Goal: Information Seeking & Learning: Understand process/instructions

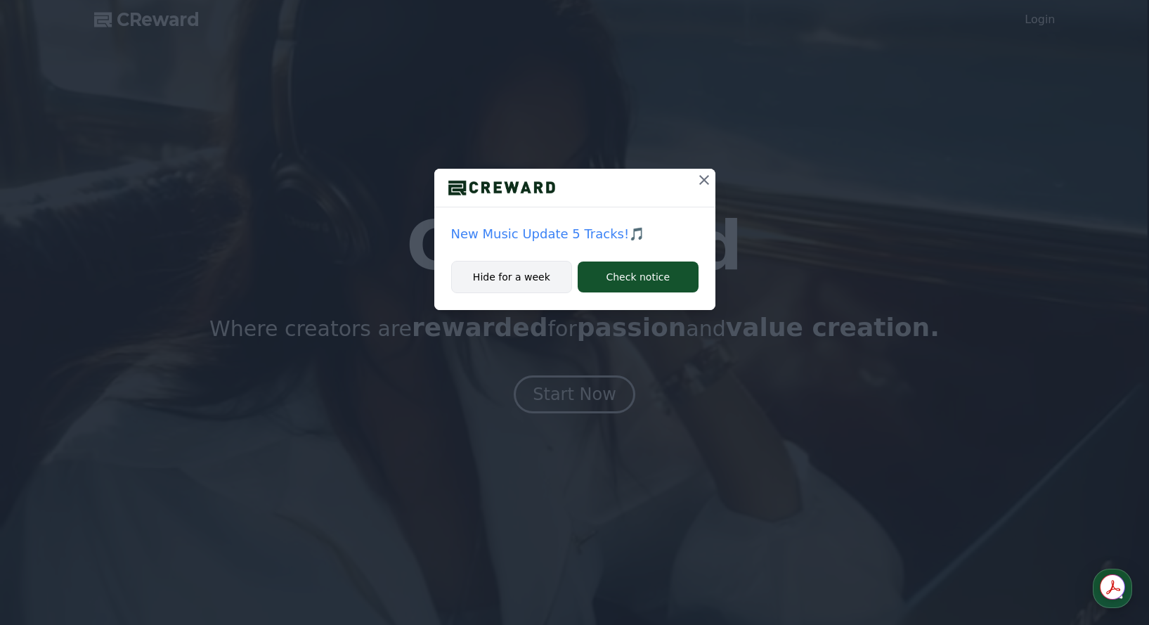
click at [531, 280] on button "Hide for a week" at bounding box center [512, 277] width 122 height 32
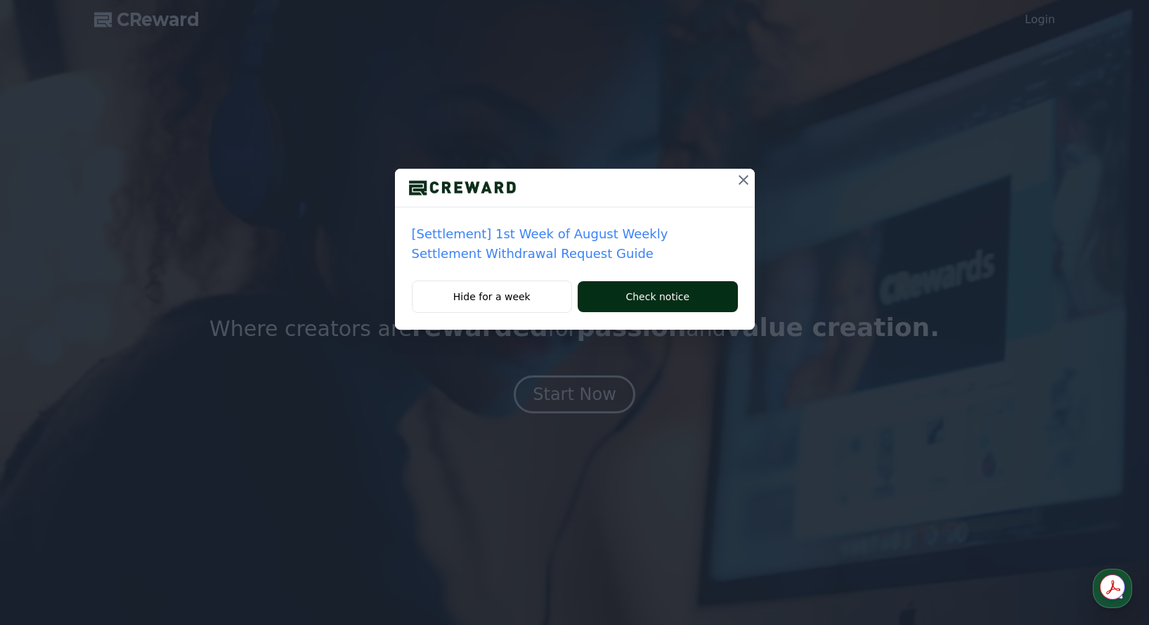
click at [643, 302] on button "Check notice" at bounding box center [656, 296] width 159 height 31
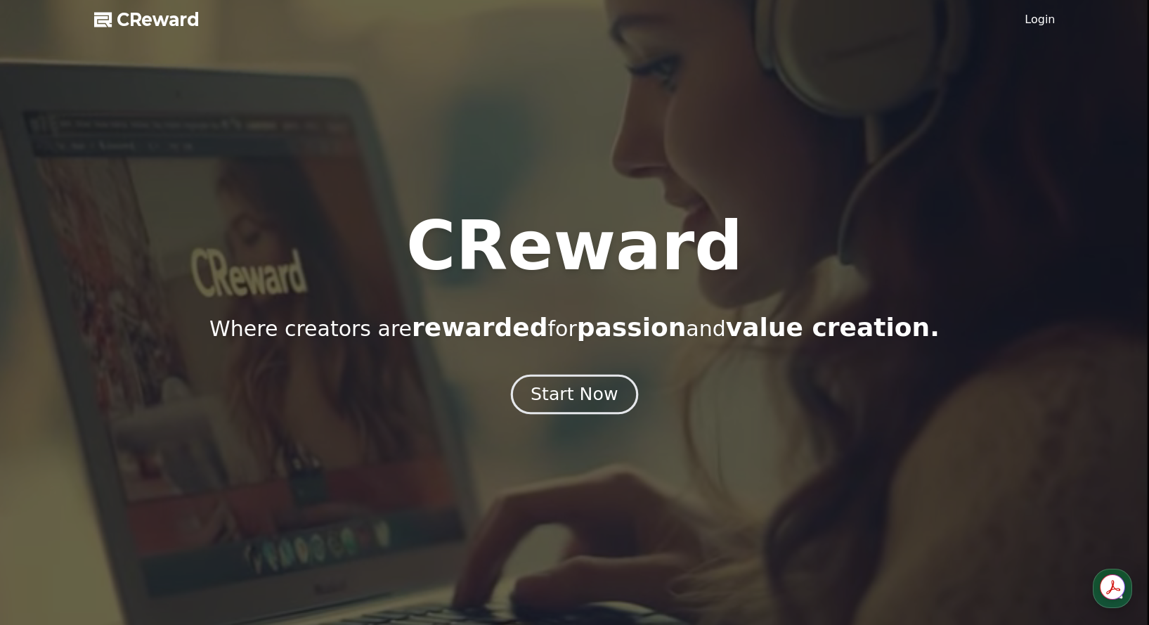
click at [588, 390] on div "Start Now" at bounding box center [573, 394] width 87 height 24
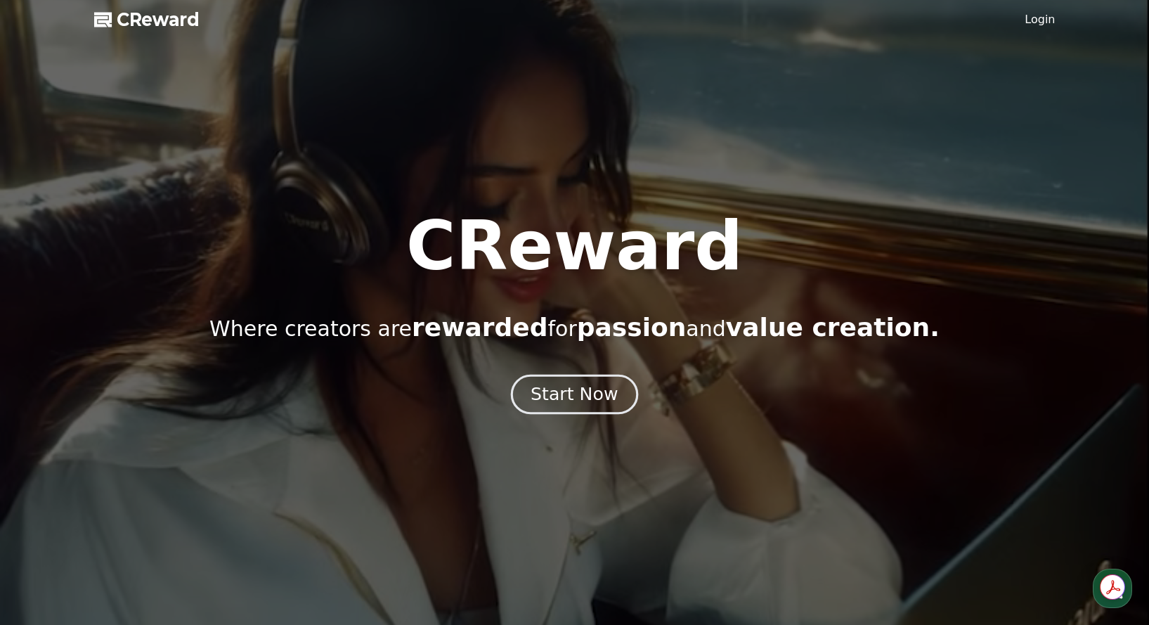
click at [553, 388] on div "Start Now" at bounding box center [573, 394] width 87 height 24
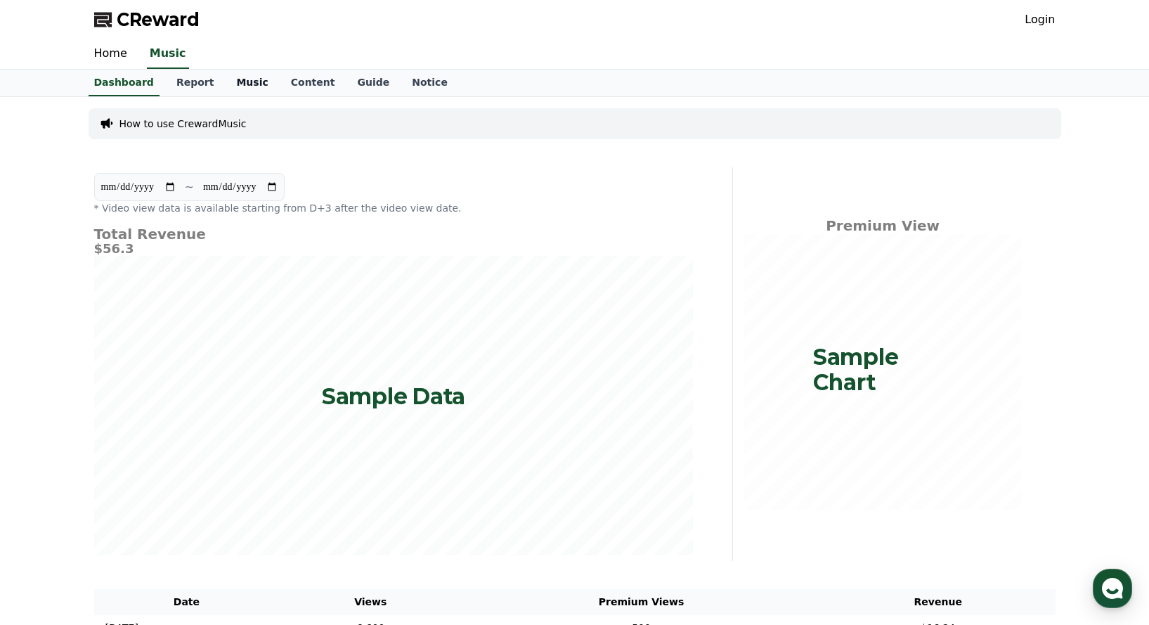
click at [235, 86] on link "Music" at bounding box center [252, 83] width 54 height 27
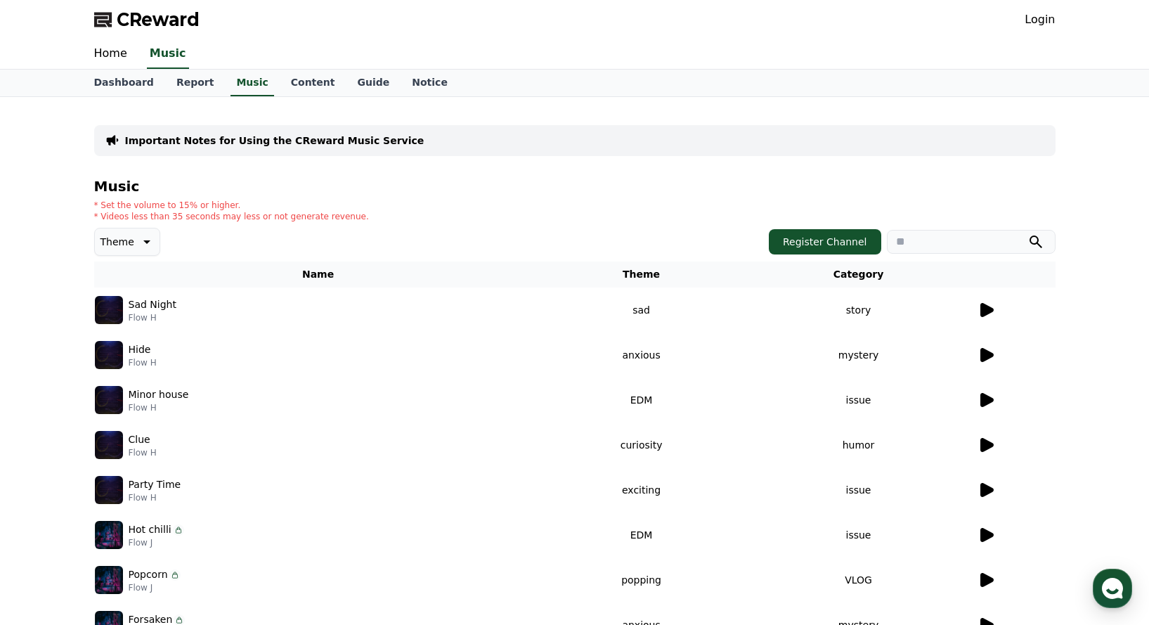
click at [988, 312] on icon at bounding box center [986, 310] width 13 height 14
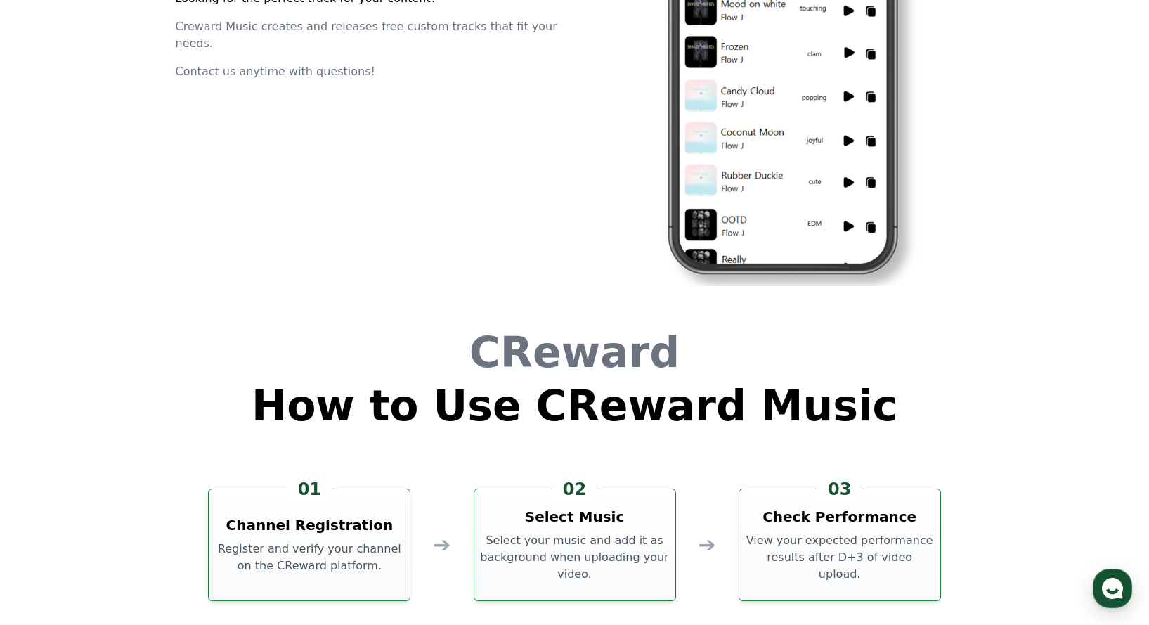
scroll to position [3775, 0]
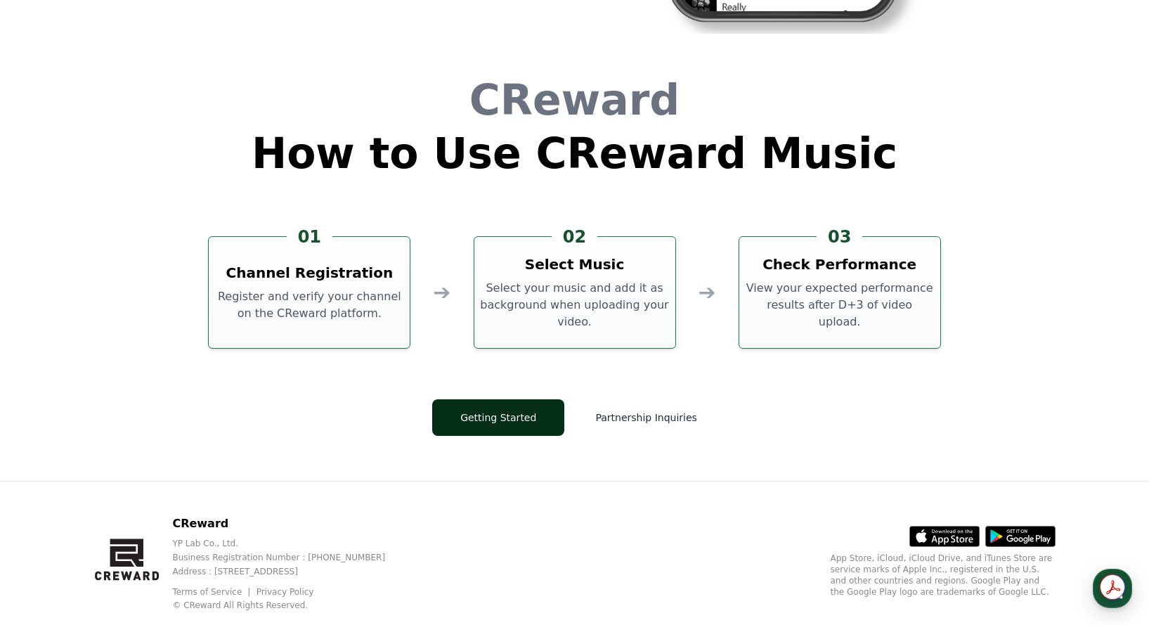
click at [513, 422] on button "Getting Started" at bounding box center [498, 417] width 132 height 37
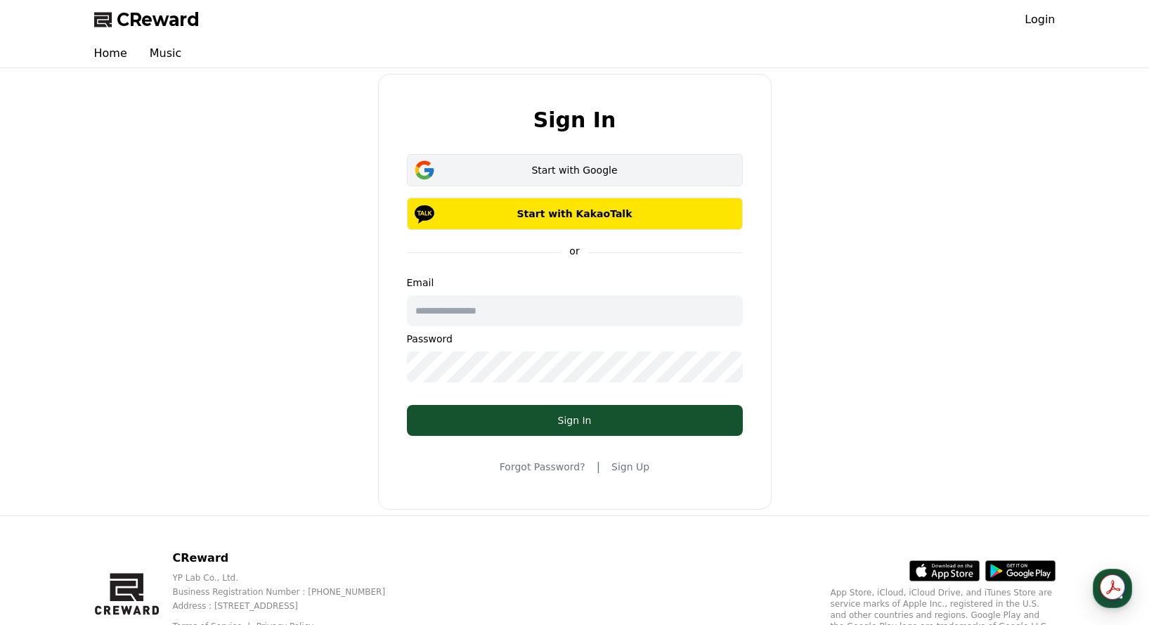
click at [517, 176] on div "Start with Google" at bounding box center [574, 170] width 295 height 14
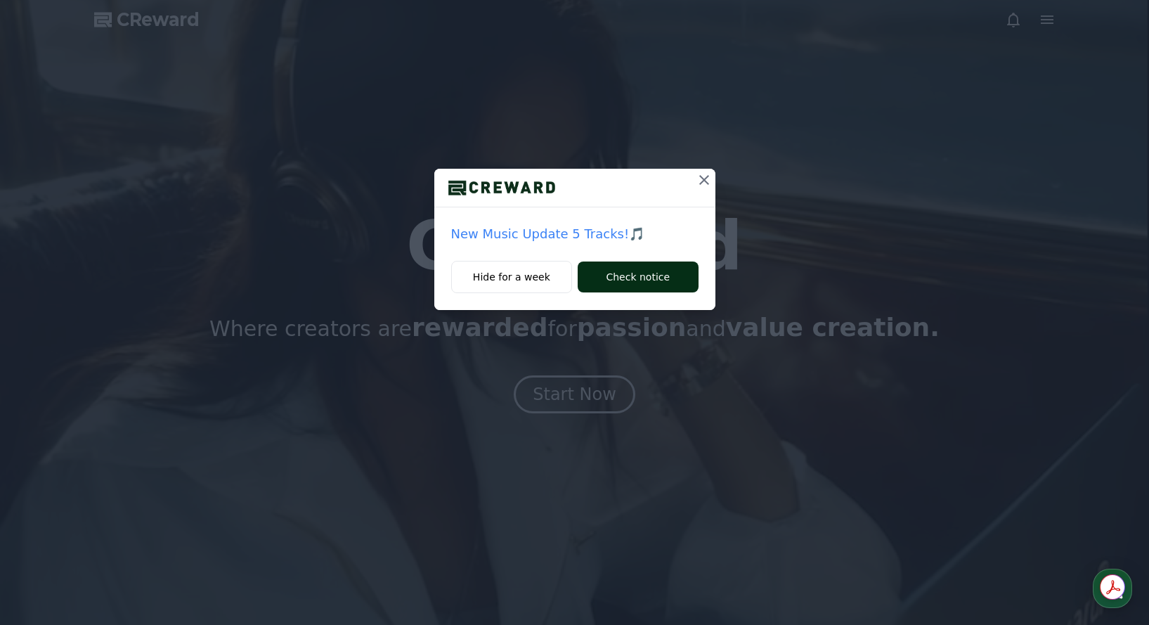
click at [632, 284] on button "Check notice" at bounding box center [637, 276] width 120 height 31
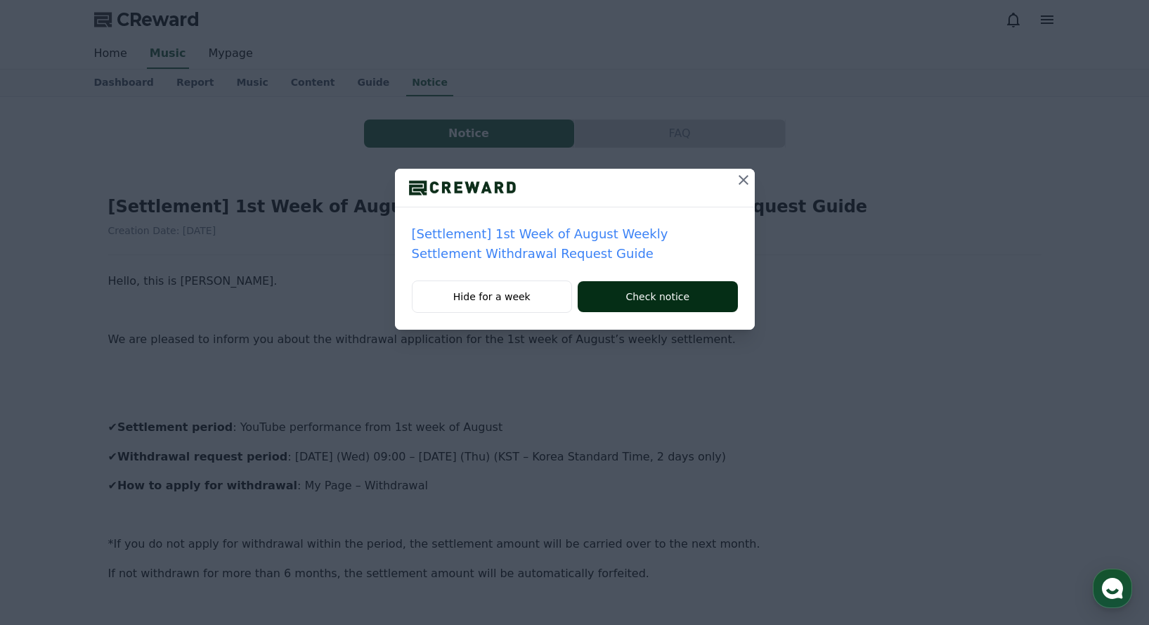
click at [640, 301] on button "Check notice" at bounding box center [656, 296] width 159 height 31
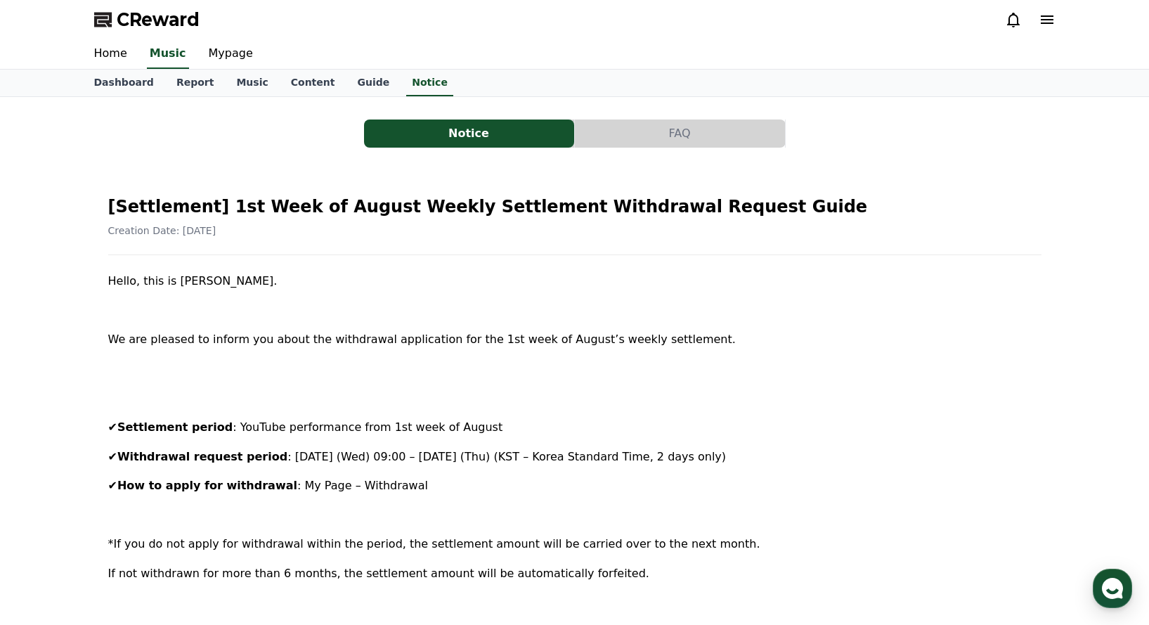
click at [1044, 20] on icon at bounding box center [1046, 19] width 17 height 17
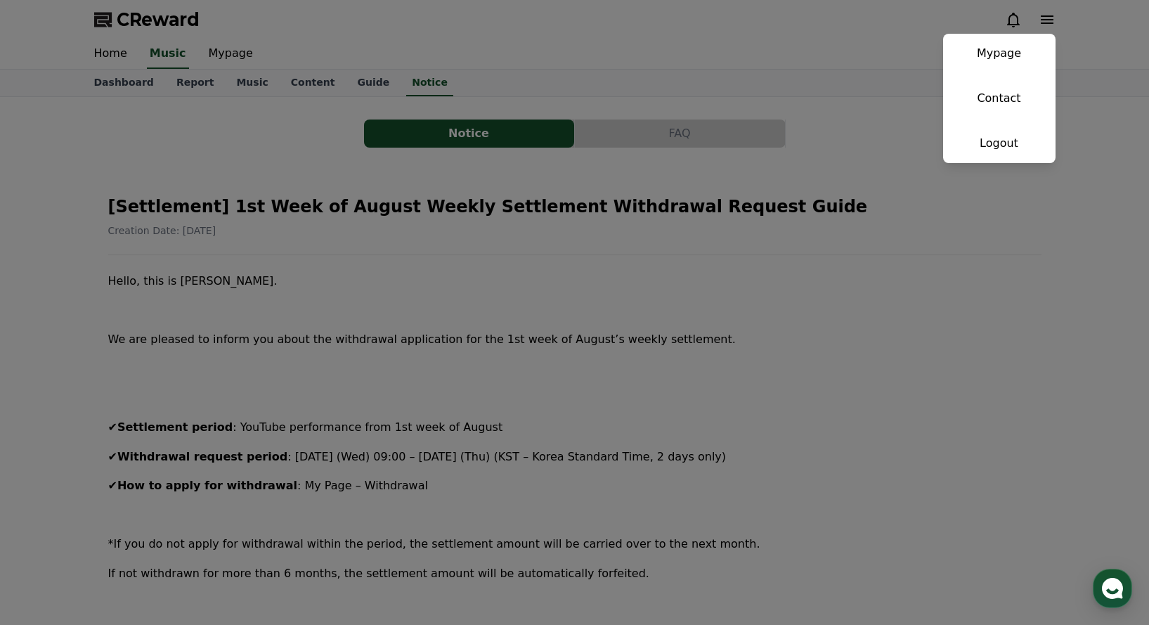
click at [863, 41] on button "close" at bounding box center [574, 312] width 1149 height 625
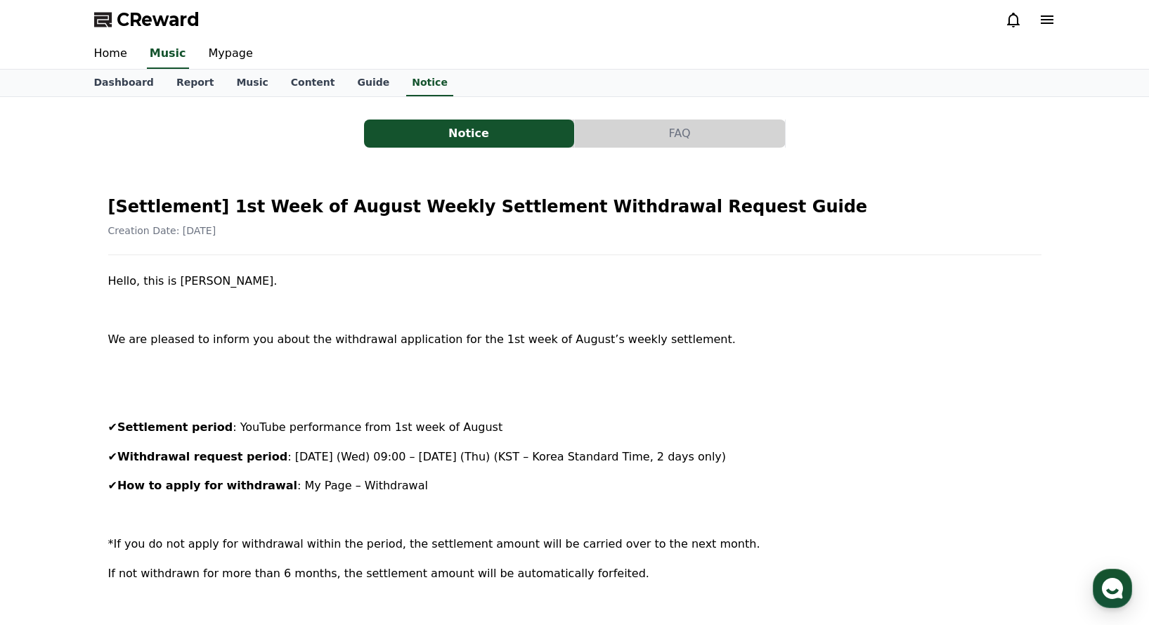
click at [1011, 23] on icon at bounding box center [1013, 19] width 17 height 17
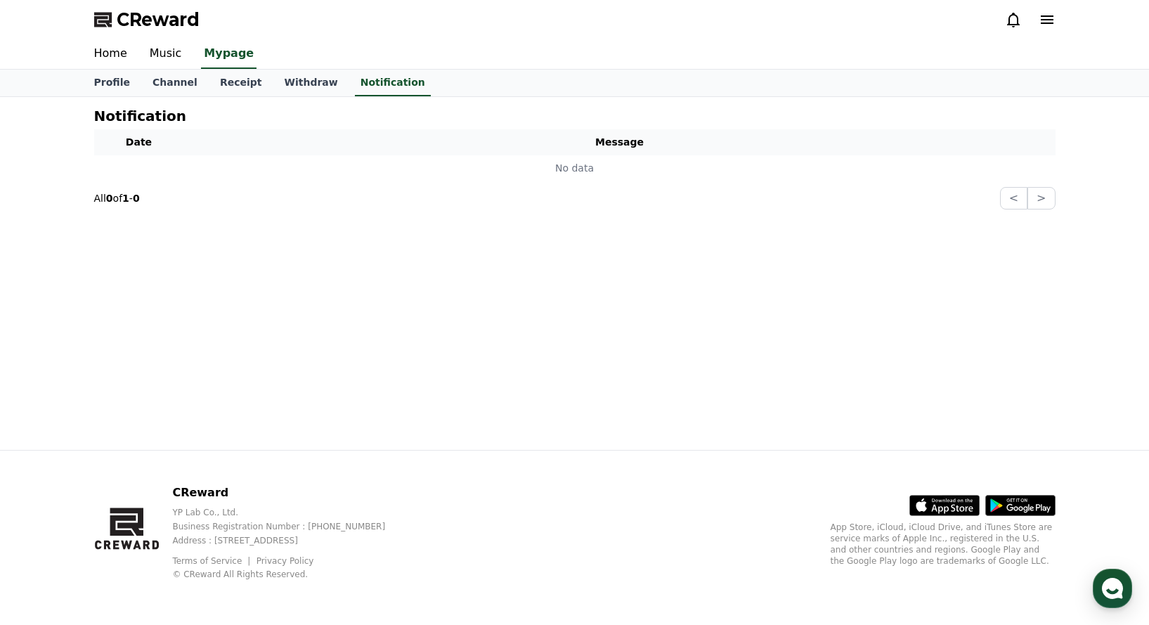
click at [1046, 21] on icon at bounding box center [1046, 19] width 17 height 17
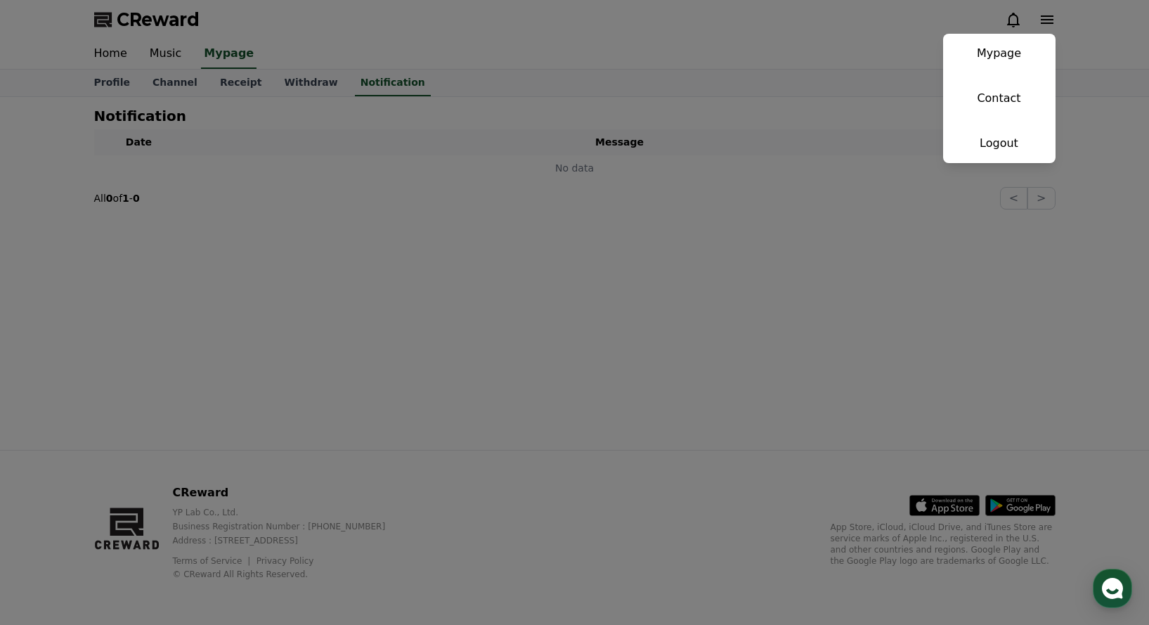
click at [896, 39] on button "close" at bounding box center [574, 312] width 1149 height 625
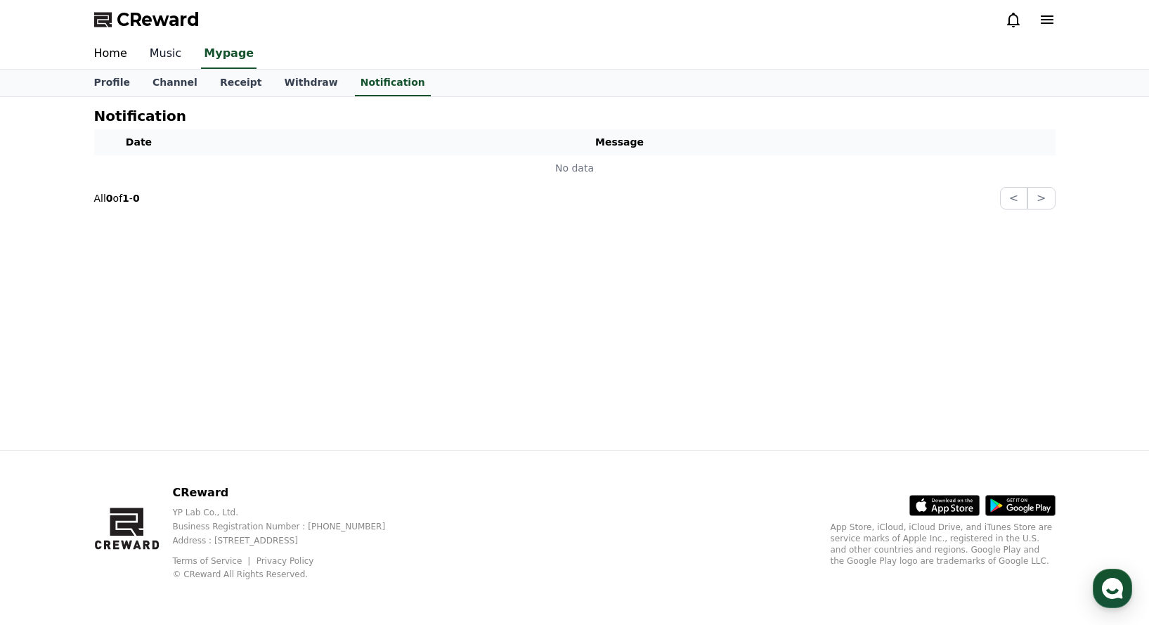
click at [170, 57] on link "Music" at bounding box center [165, 54] width 55 height 30
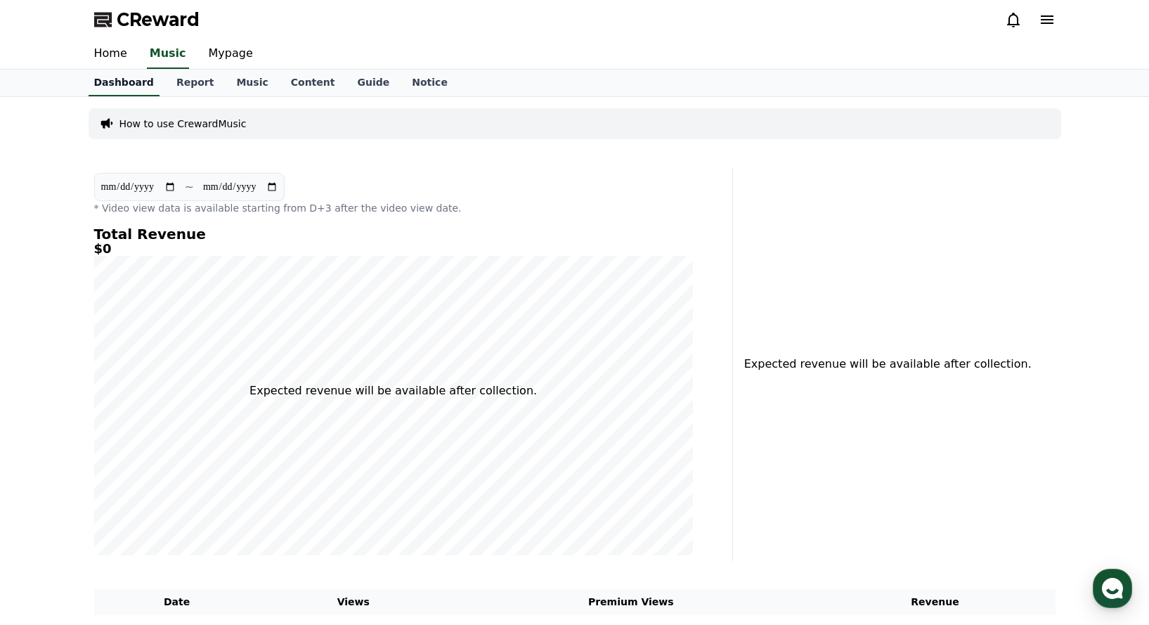
click at [104, 55] on link "Home" at bounding box center [110, 54] width 55 height 30
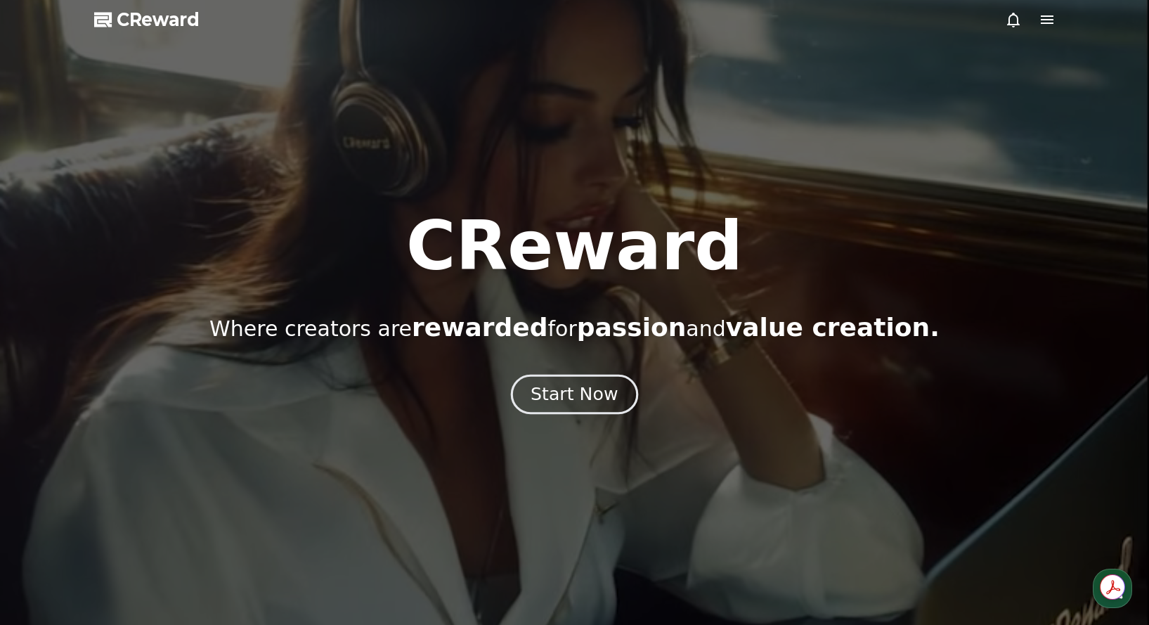
click at [573, 397] on div "Start Now" at bounding box center [573, 394] width 87 height 24
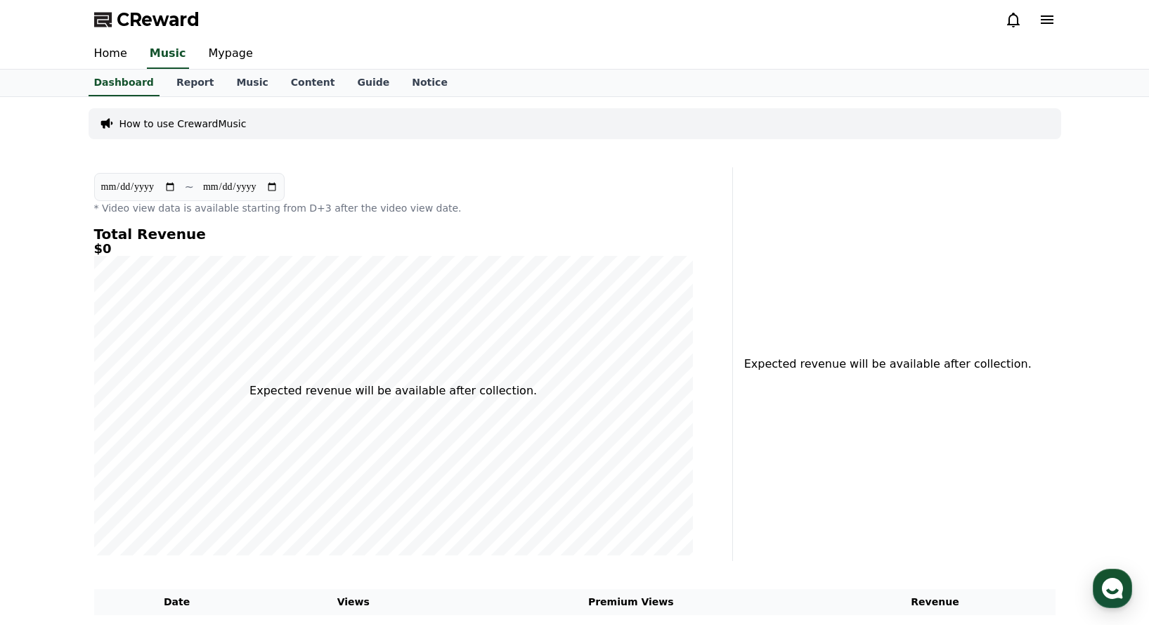
click at [159, 21] on span "CReward" at bounding box center [158, 19] width 83 height 22
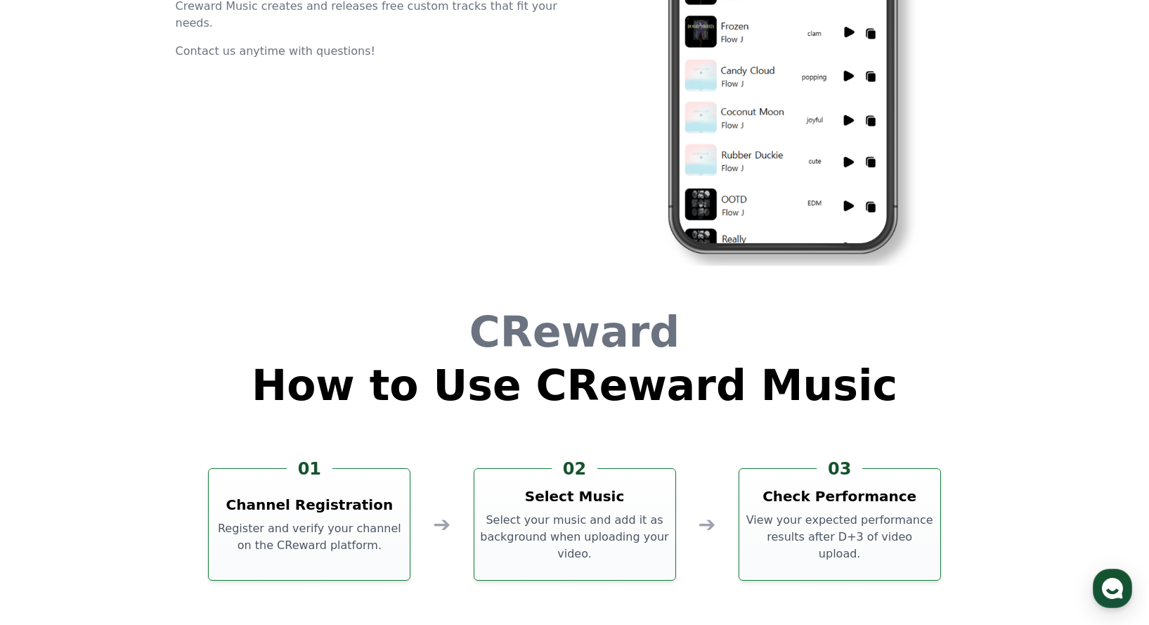
scroll to position [3806, 0]
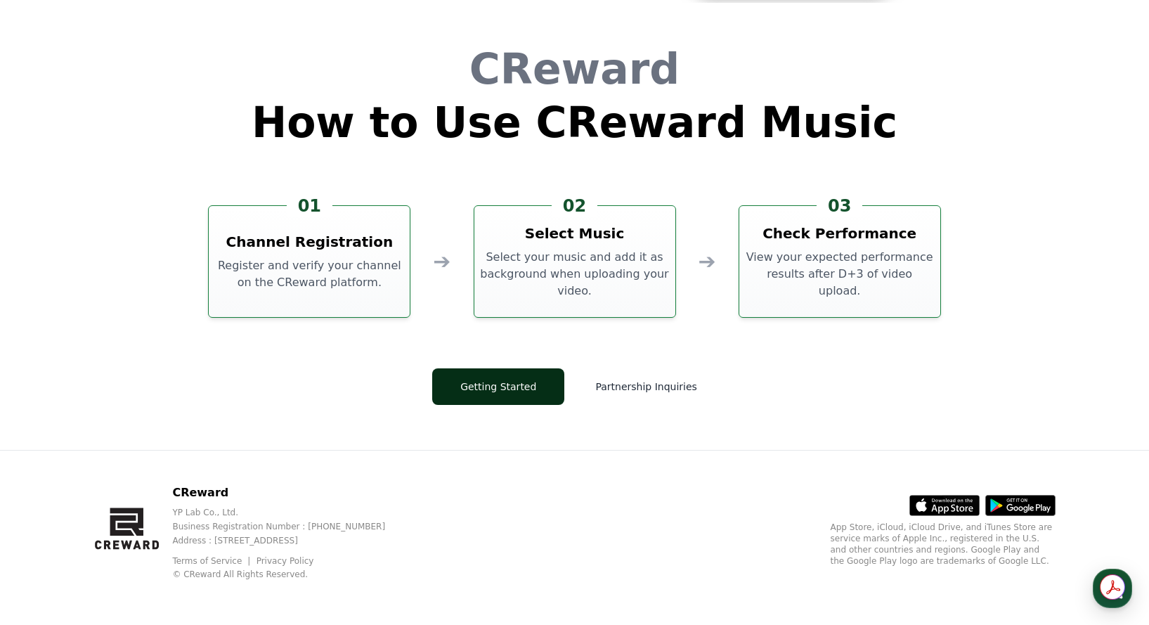
click at [505, 388] on button "Getting Started" at bounding box center [498, 386] width 132 height 37
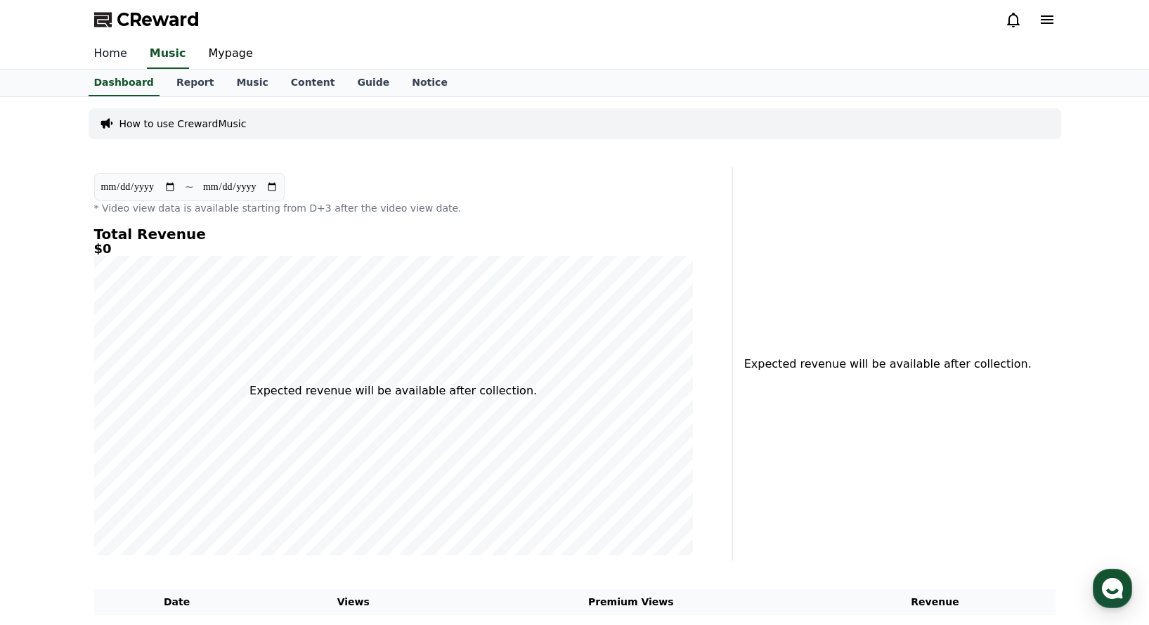
click at [116, 55] on link "Home" at bounding box center [110, 54] width 55 height 30
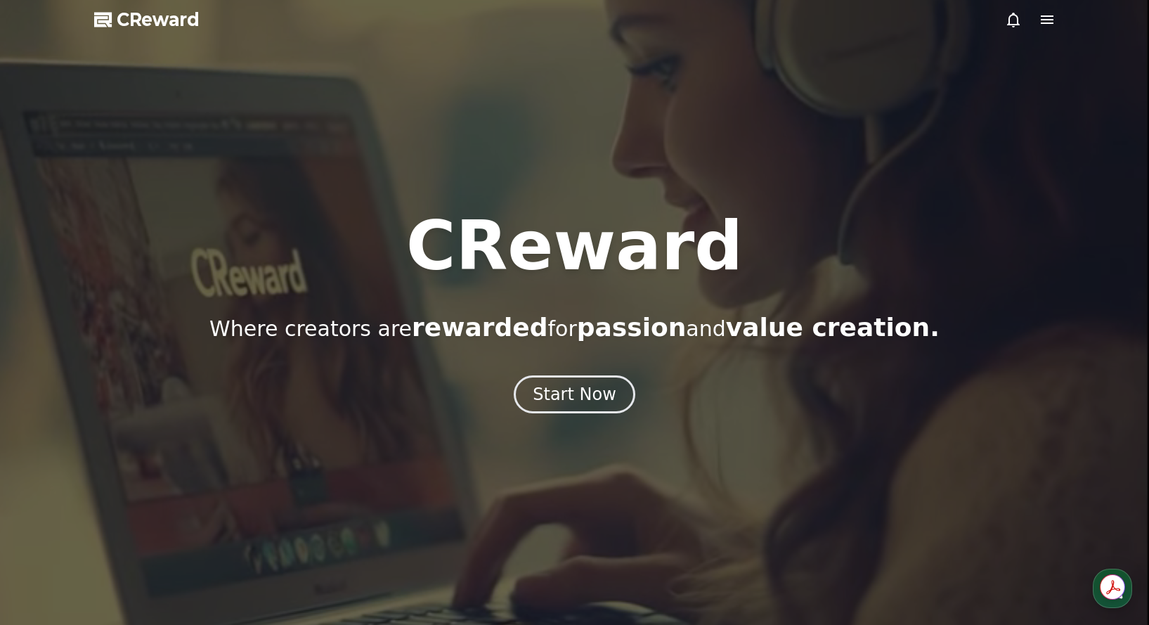
click at [1043, 21] on icon at bounding box center [1046, 19] width 17 height 17
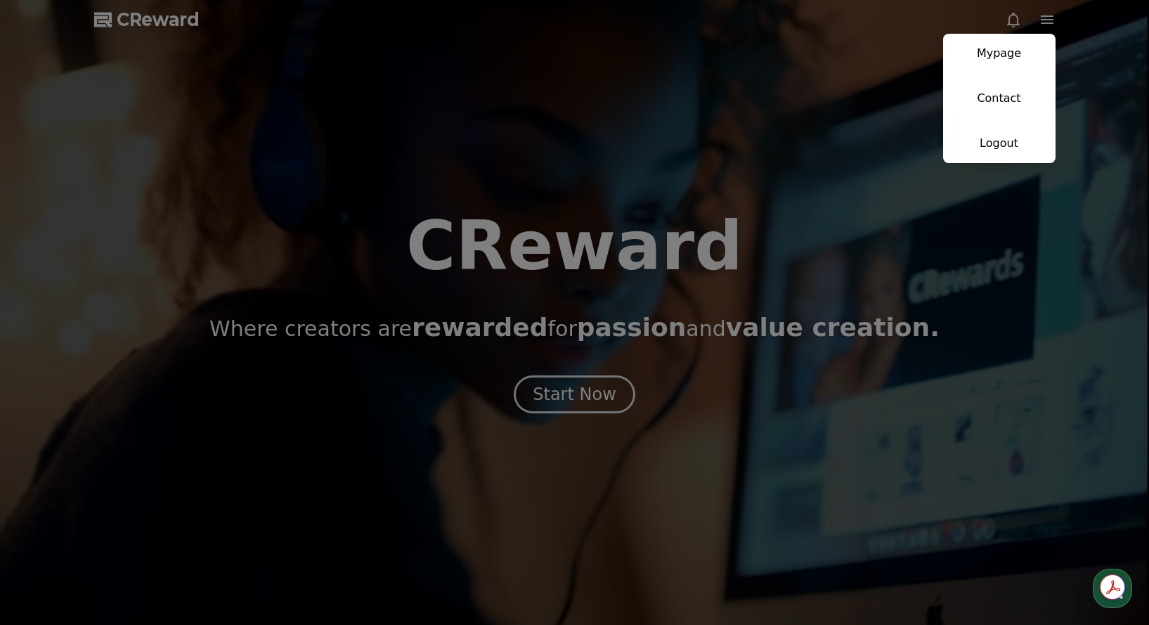
click at [838, 38] on button "close" at bounding box center [574, 312] width 1149 height 625
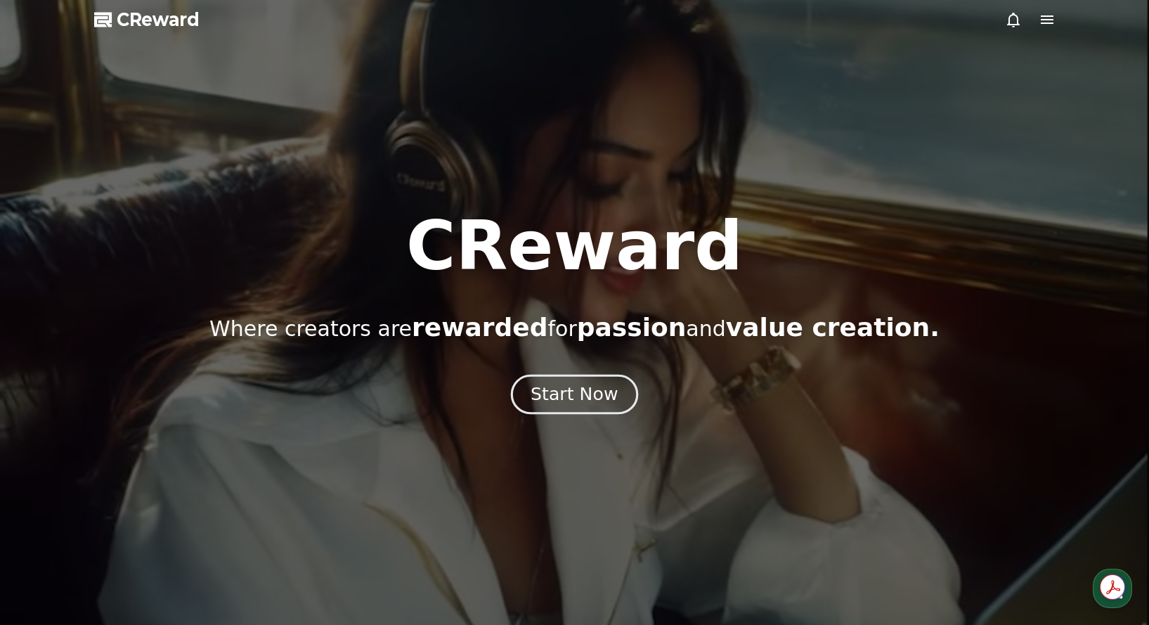
click at [576, 392] on div "Start Now" at bounding box center [573, 394] width 87 height 24
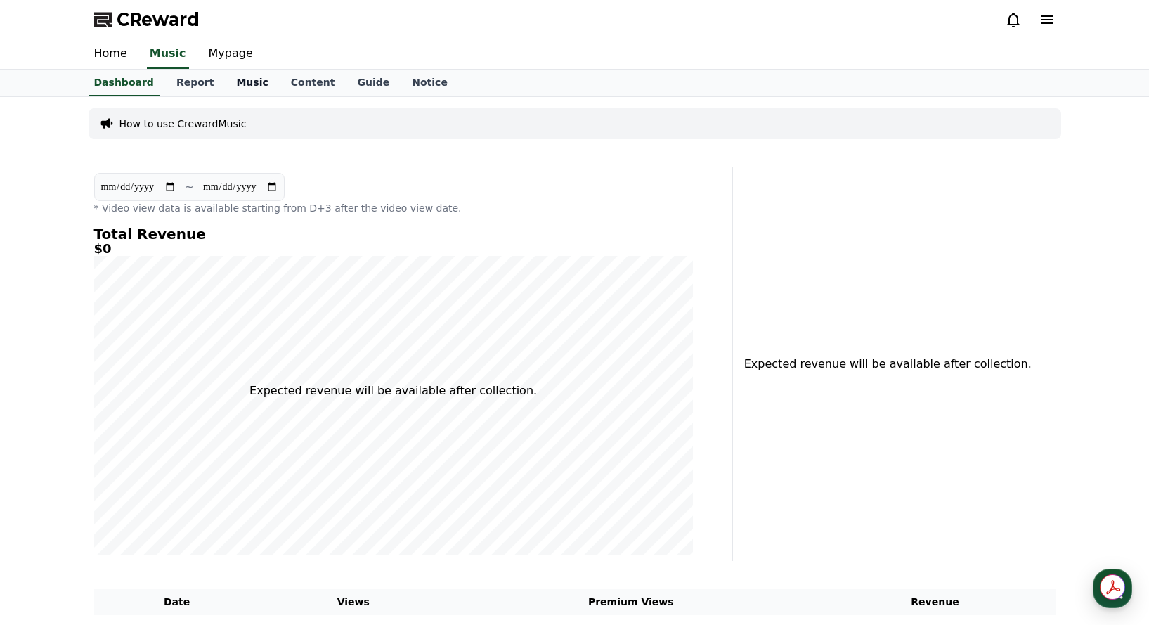
click at [233, 84] on link "Music" at bounding box center [252, 83] width 54 height 27
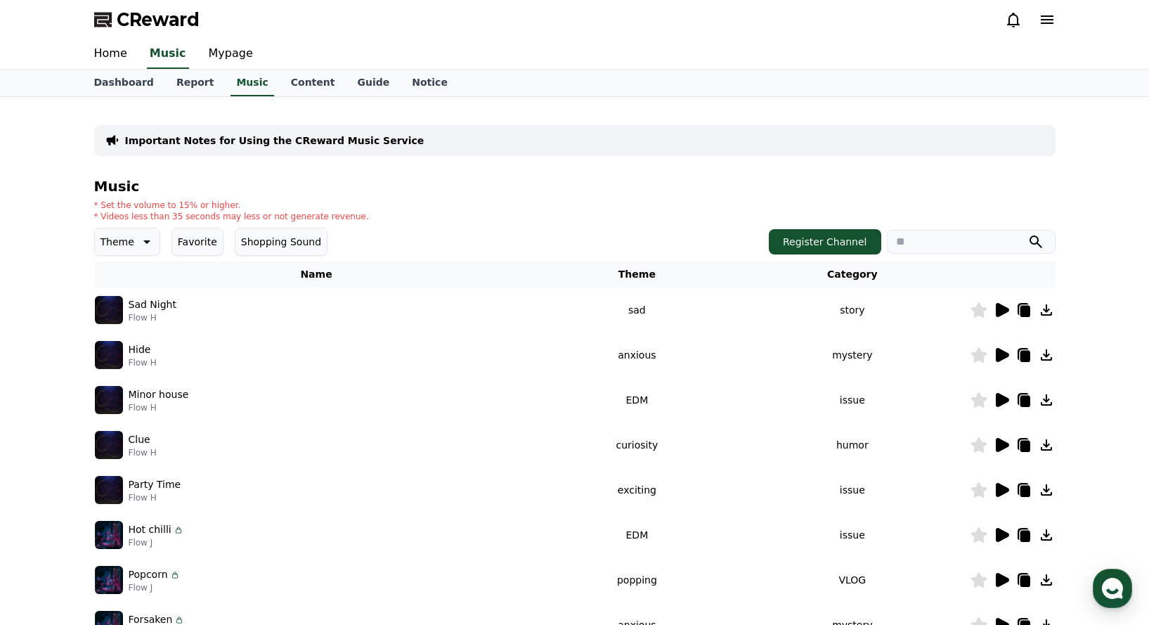
click at [1050, 23] on icon at bounding box center [1046, 19] width 13 height 8
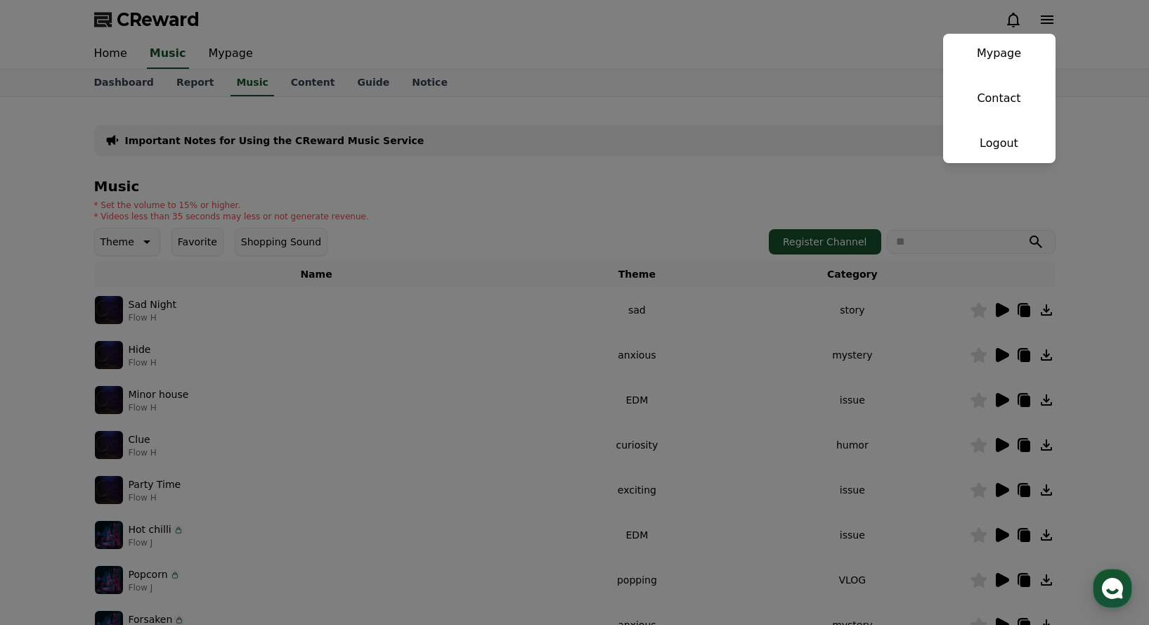
click at [677, 39] on button "close" at bounding box center [574, 312] width 1149 height 625
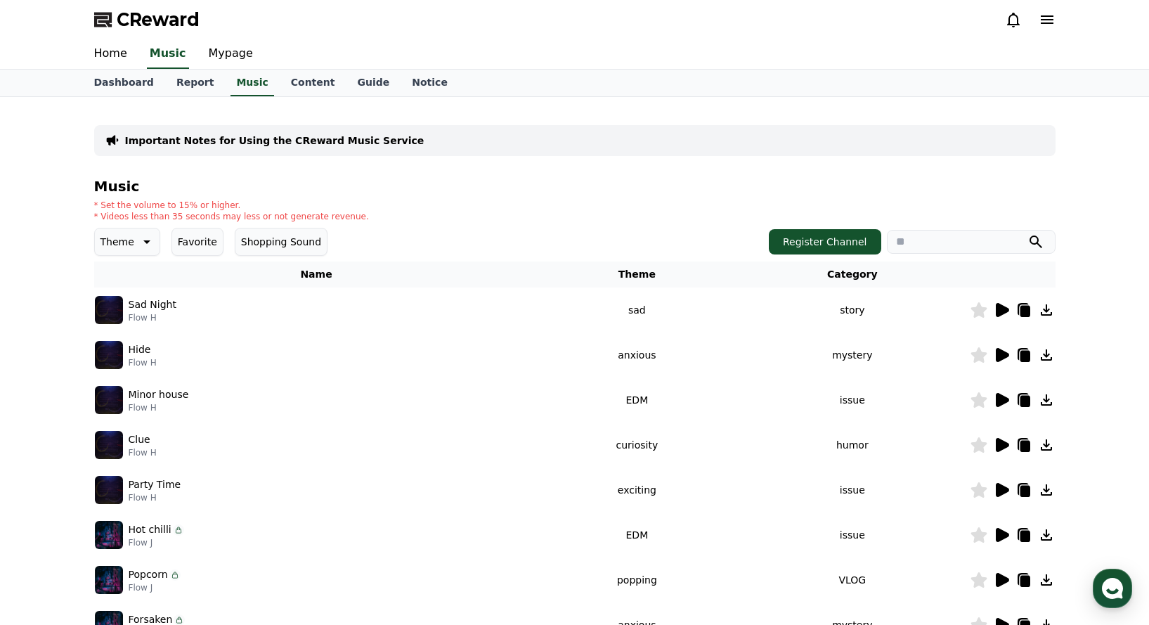
click at [1014, 22] on icon at bounding box center [1013, 19] width 17 height 17
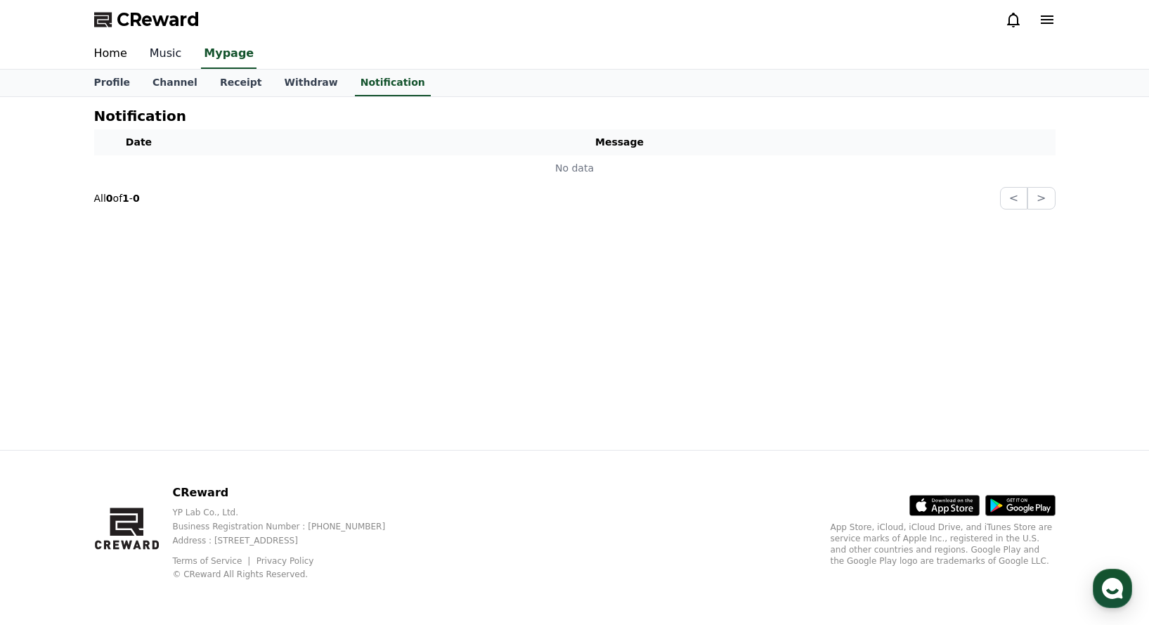
click at [167, 55] on link "Music" at bounding box center [165, 54] width 55 height 30
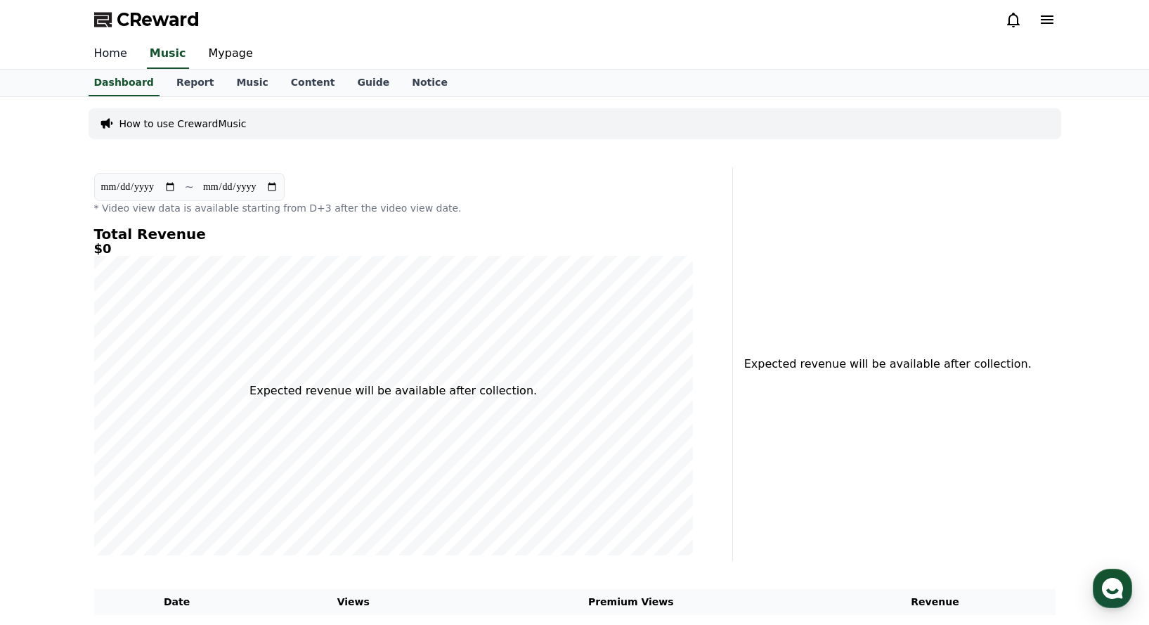
click at [113, 55] on link "Home" at bounding box center [110, 54] width 55 height 30
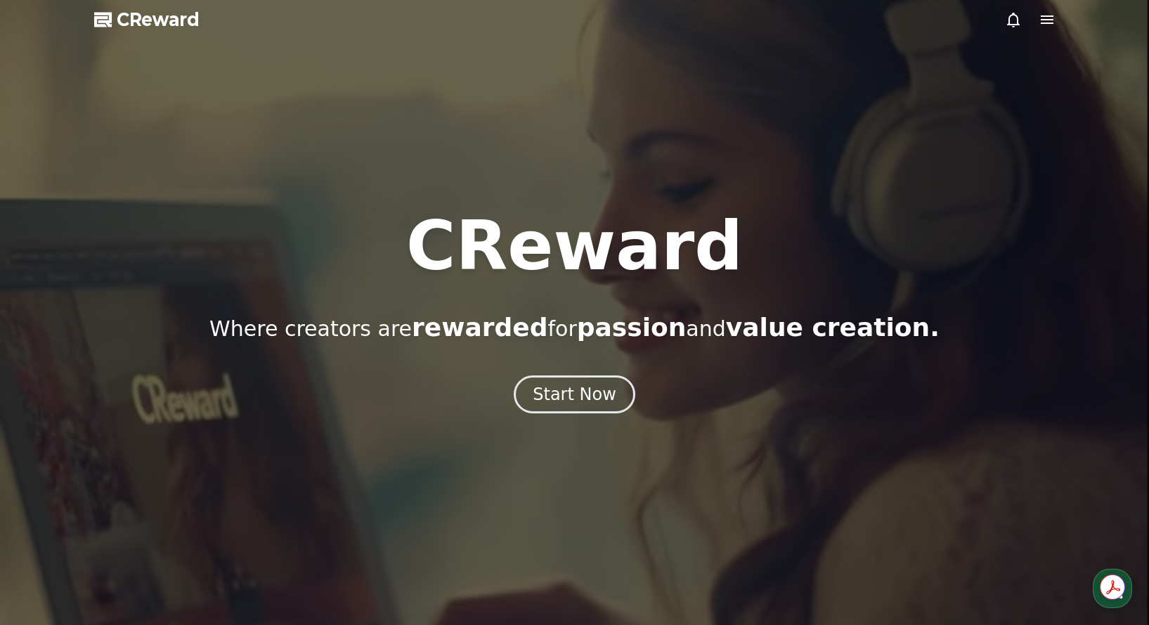
click at [117, 23] on span "CReward" at bounding box center [158, 19] width 83 height 22
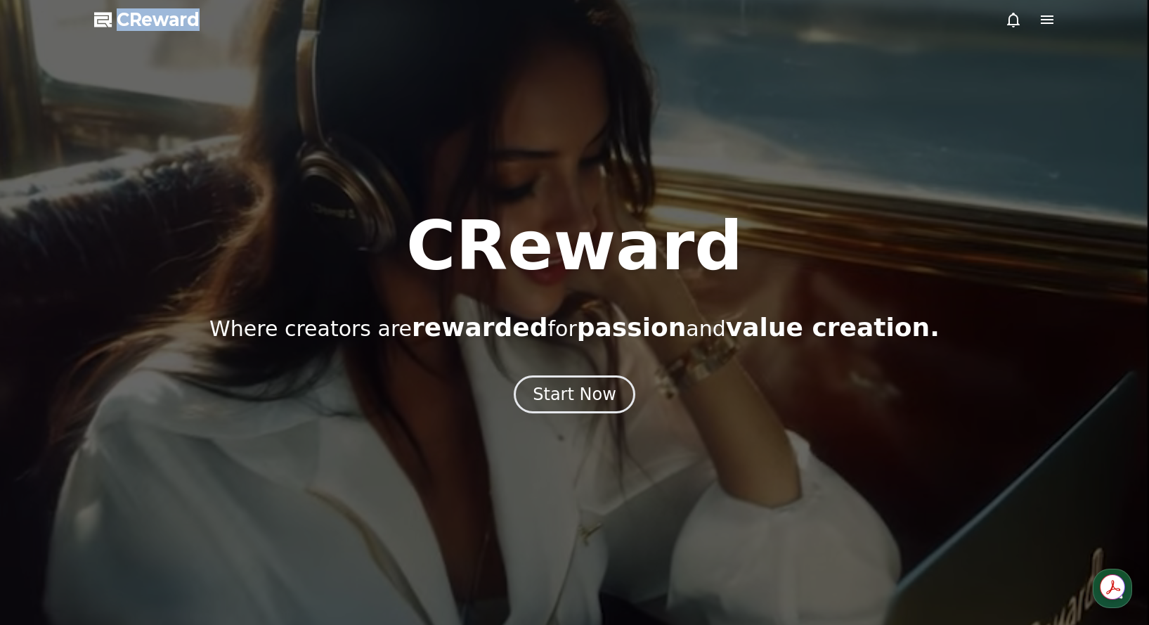
click at [109, 19] on polygon at bounding box center [103, 20] width 18 height 15
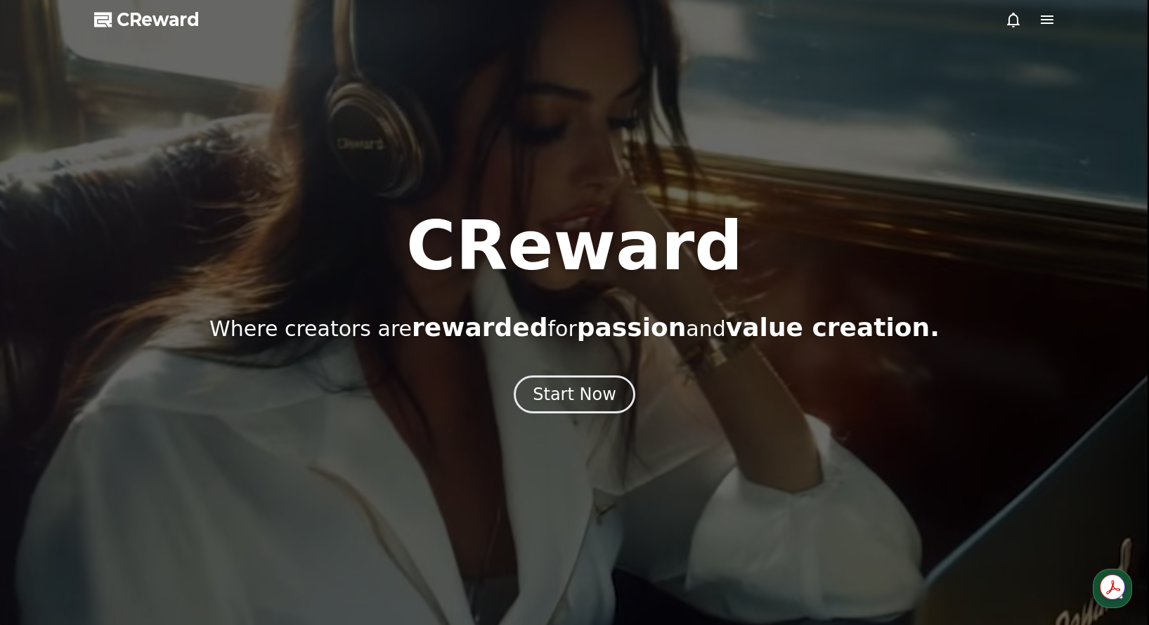
click at [190, 136] on div at bounding box center [574, 312] width 1149 height 625
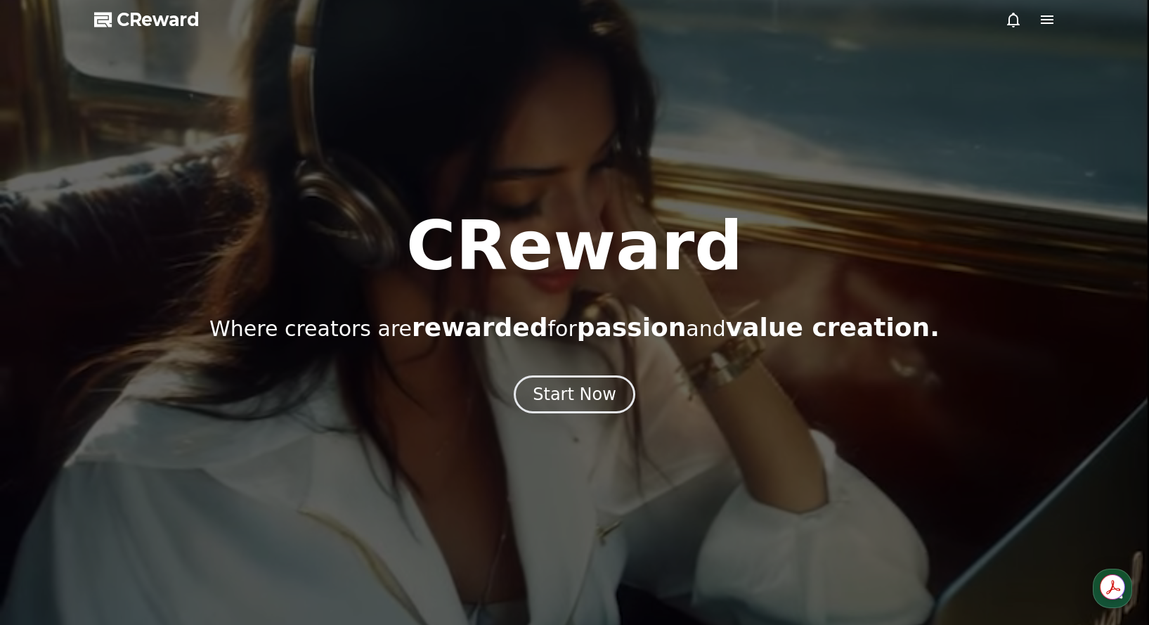
drag, startPoint x: 571, startPoint y: 400, endPoint x: 231, endPoint y: 2, distance: 523.2
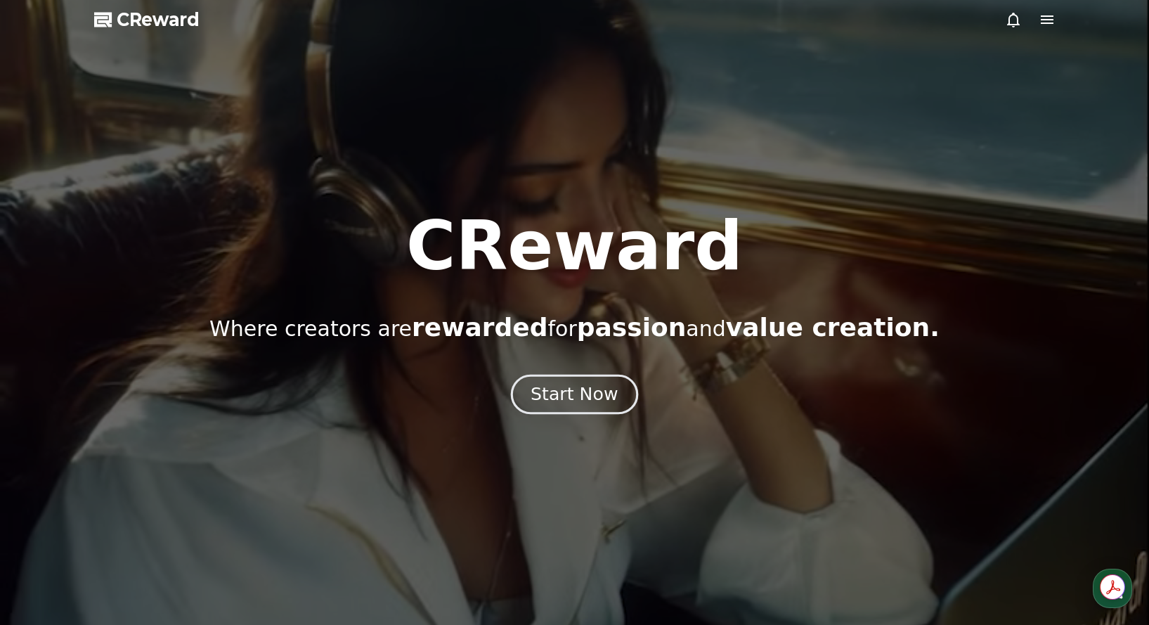
click at [582, 398] on div "Start Now" at bounding box center [573, 394] width 87 height 24
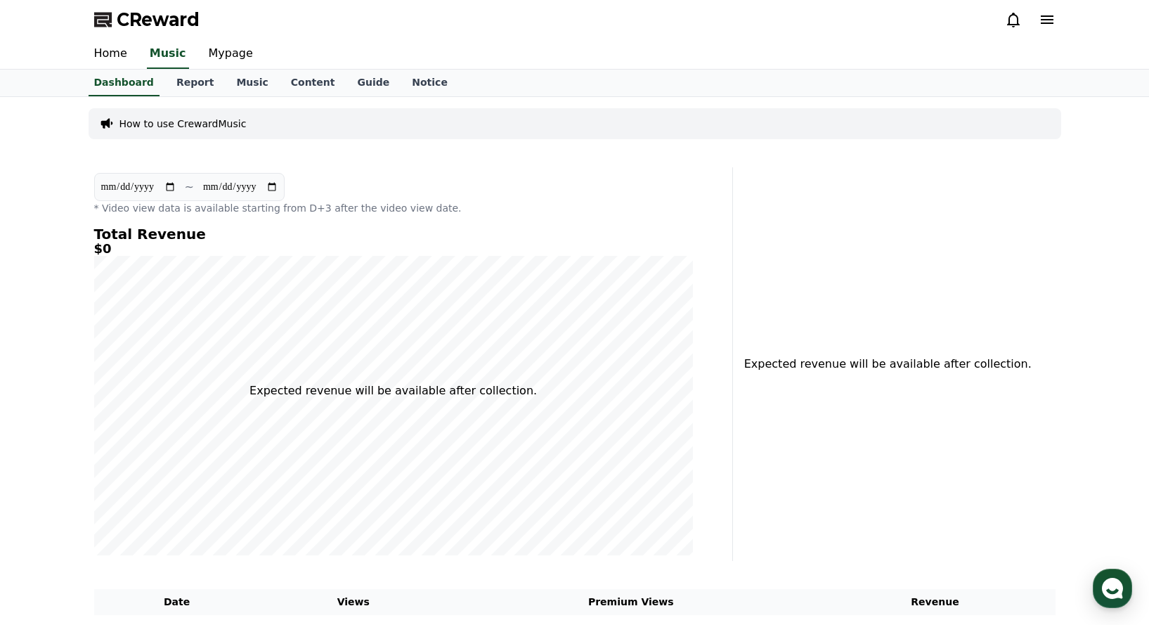
click at [1050, 18] on icon at bounding box center [1046, 19] width 17 height 17
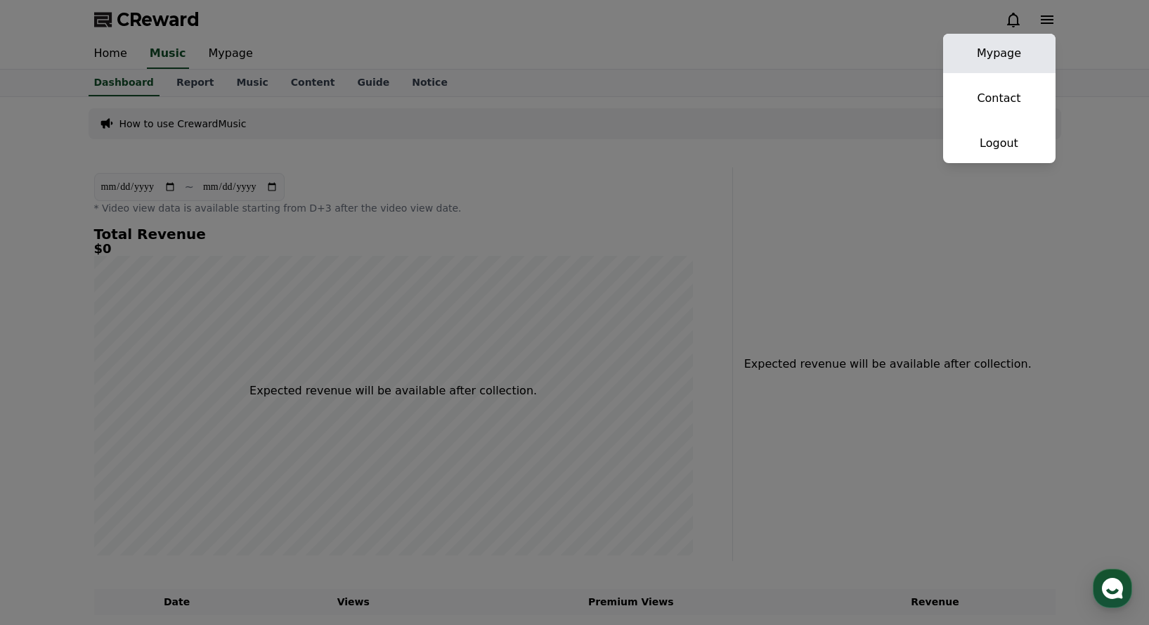
click at [1014, 56] on link "Mypage" at bounding box center [999, 53] width 112 height 39
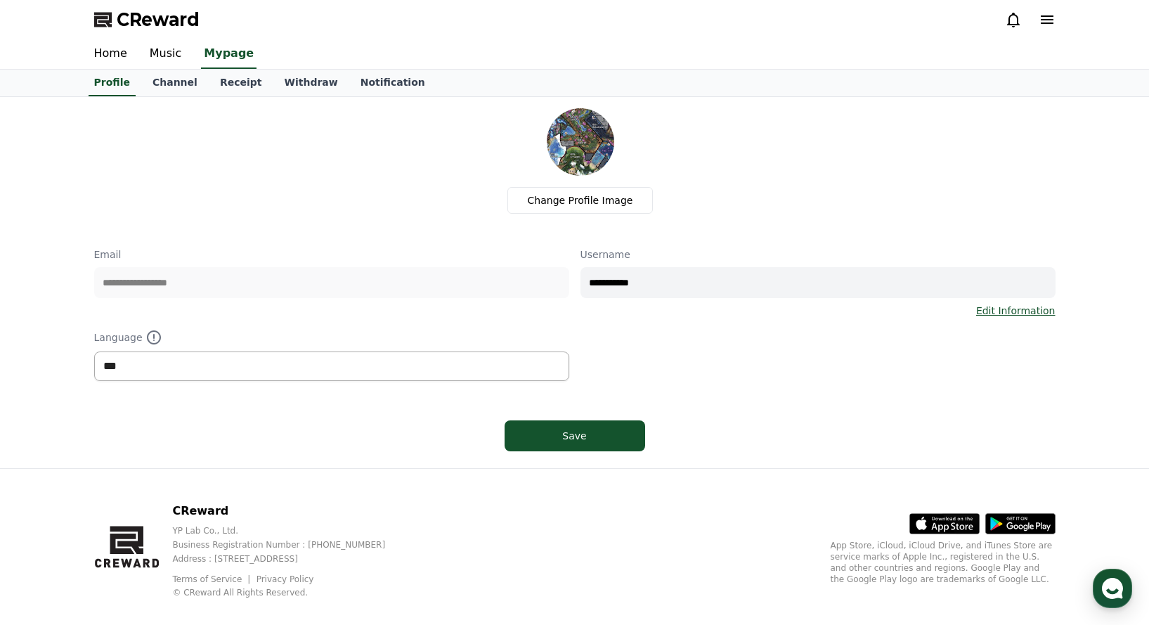
click at [415, 372] on select "*** ******* ***" at bounding box center [331, 366] width 475 height 30
select select "**********"
click at [94, 351] on select "*** ******* ***" at bounding box center [331, 366] width 475 height 30
click at [583, 435] on div "Save" at bounding box center [574, 436] width 84 height 14
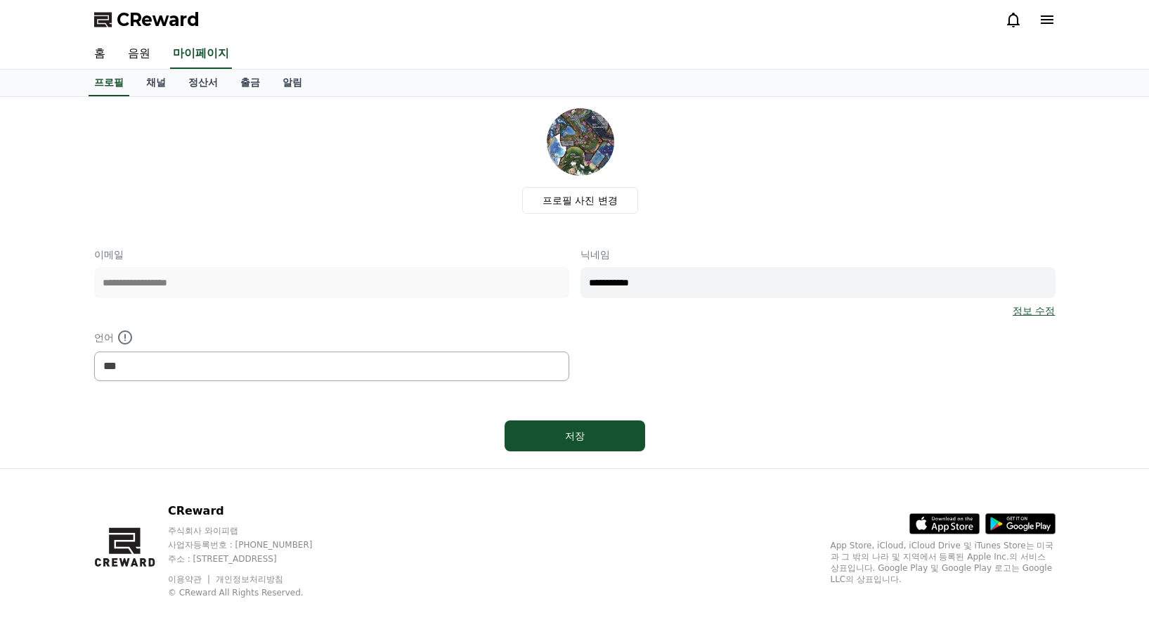
select select "**********"
click at [134, 55] on link "음원" at bounding box center [139, 54] width 45 height 30
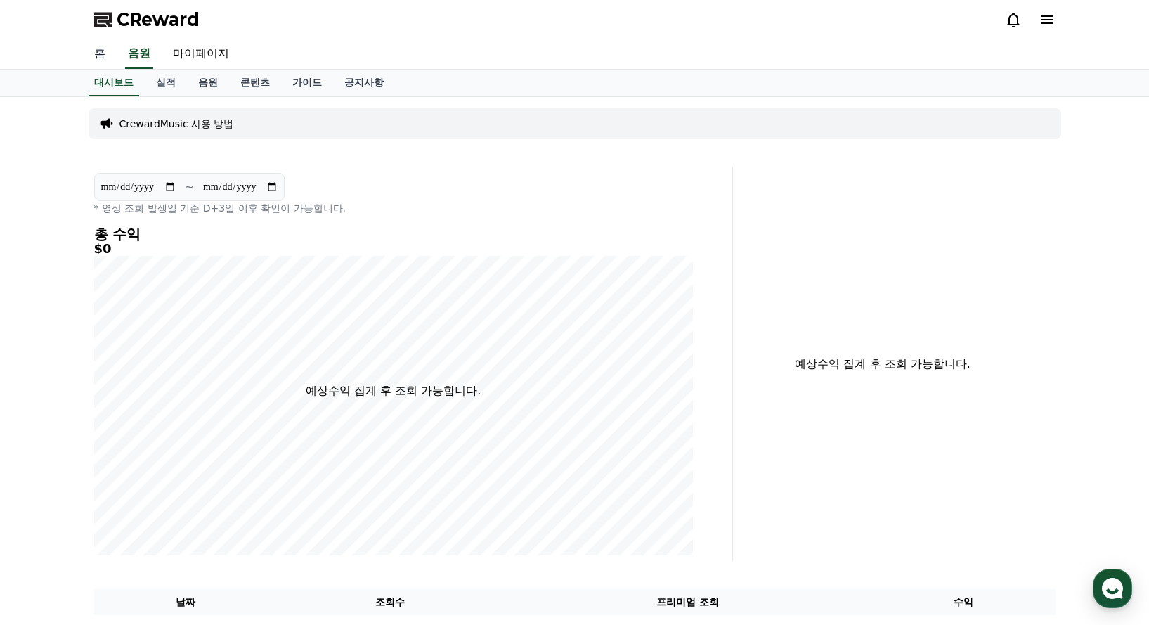
click at [95, 53] on link "홈" at bounding box center [100, 54] width 34 height 30
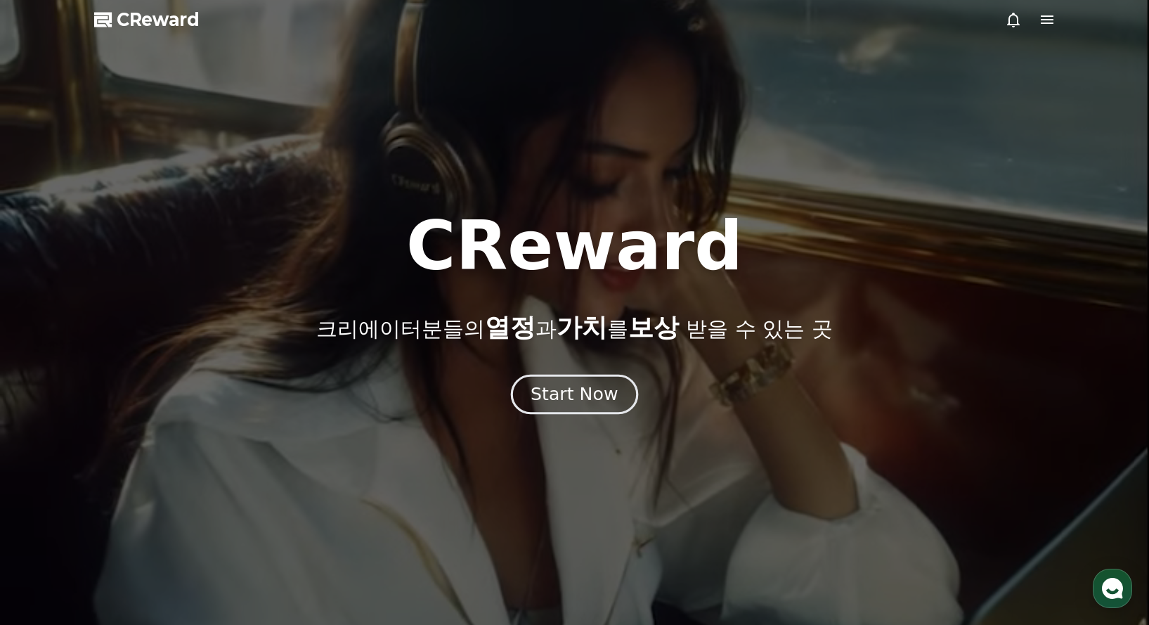
click at [561, 387] on div "Start Now" at bounding box center [573, 394] width 87 height 24
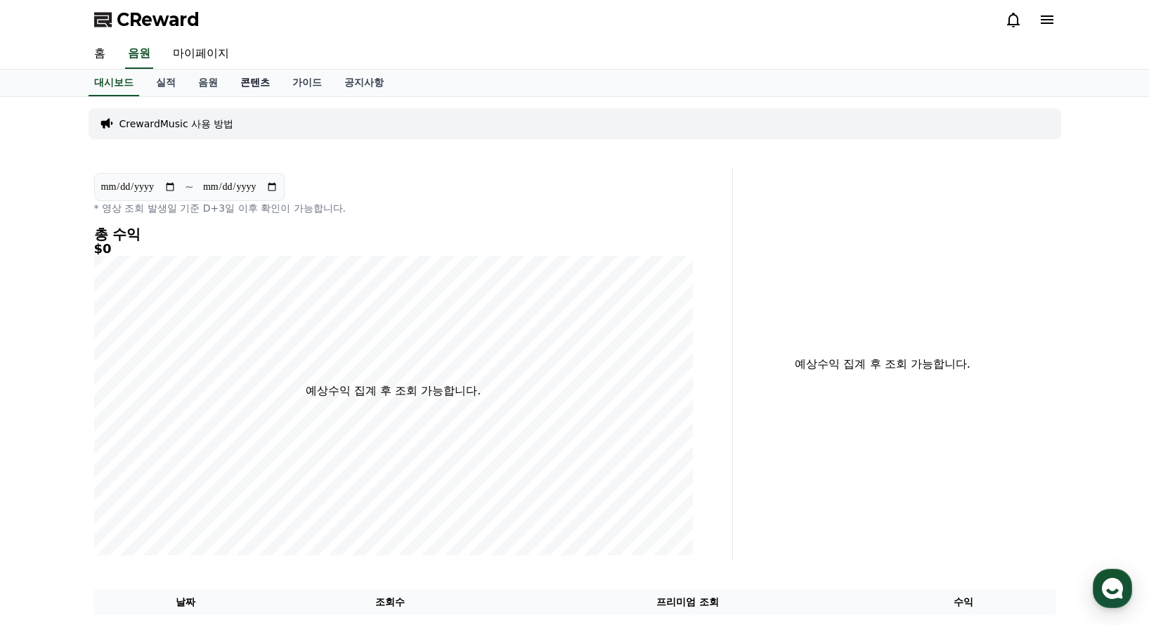
click at [251, 85] on link "콘텐츠" at bounding box center [255, 83] width 52 height 27
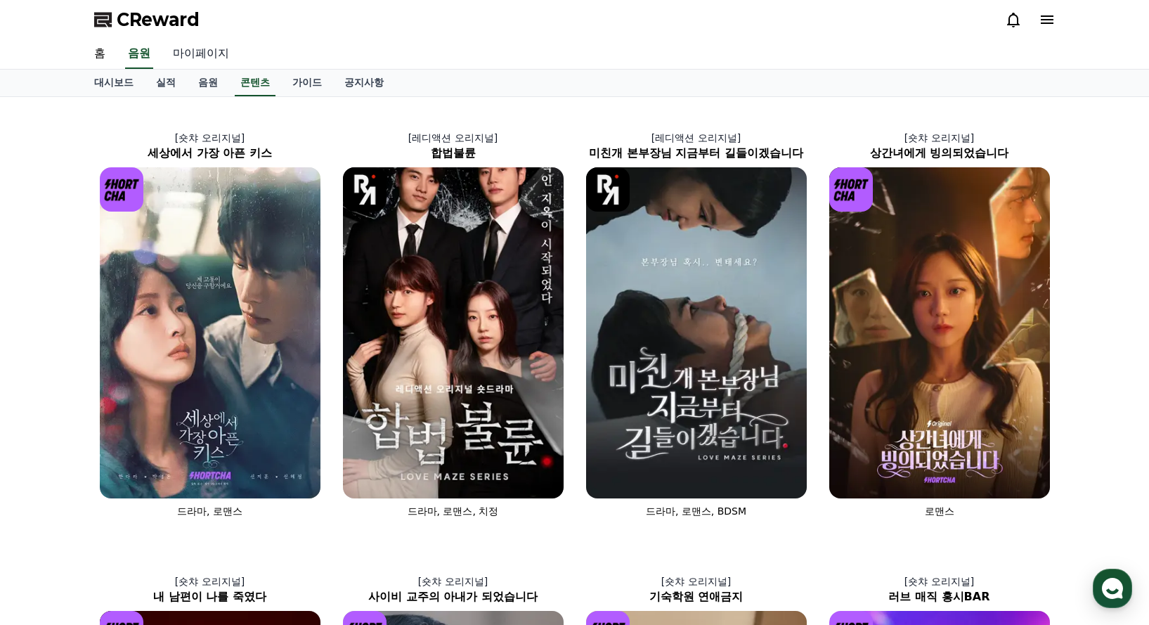
click at [182, 60] on link "마이페이지" at bounding box center [201, 54] width 79 height 30
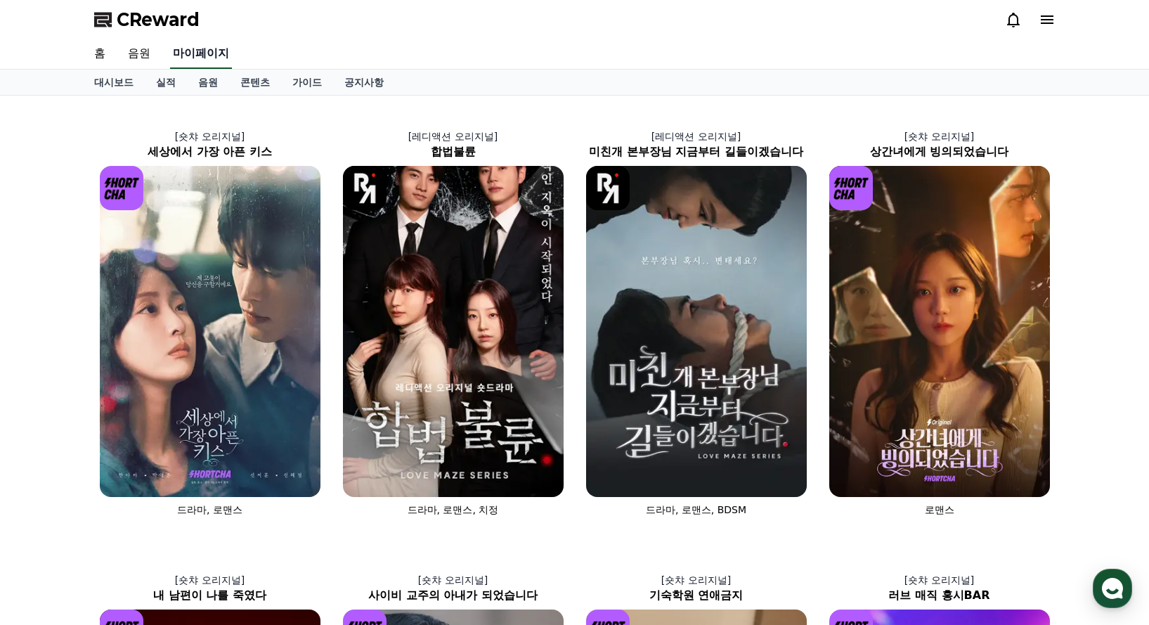
select select "**********"
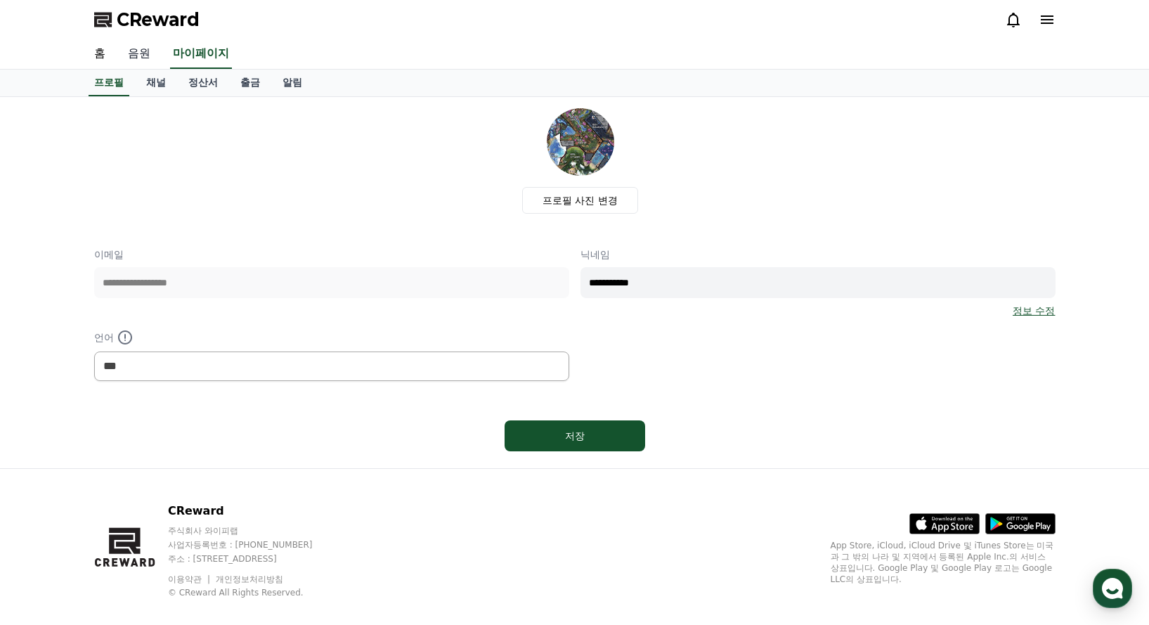
click at [136, 51] on link "음원" at bounding box center [139, 54] width 45 height 30
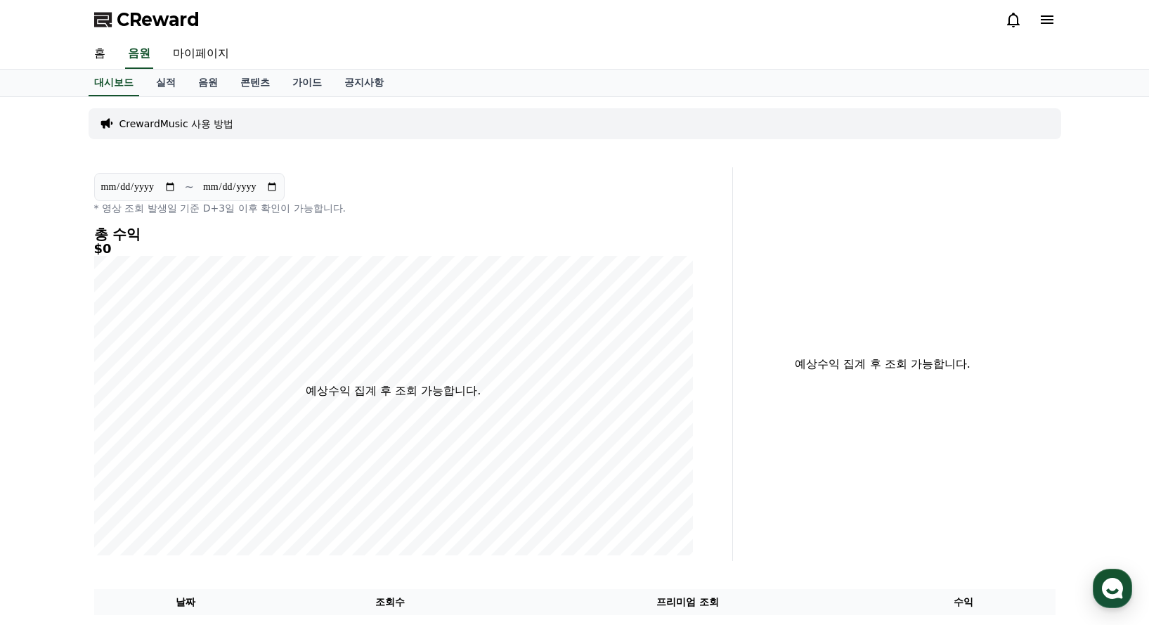
click at [143, 129] on p "CrewardMusic 사용 방법" at bounding box center [176, 124] width 115 height 14
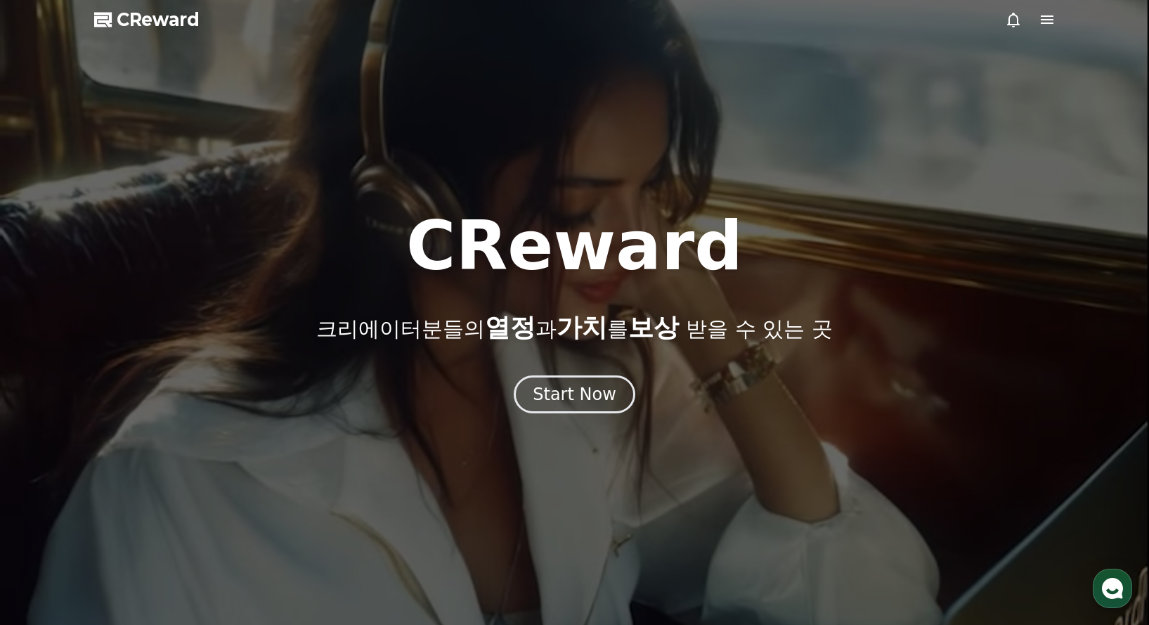
click at [1052, 20] on icon at bounding box center [1046, 19] width 13 height 8
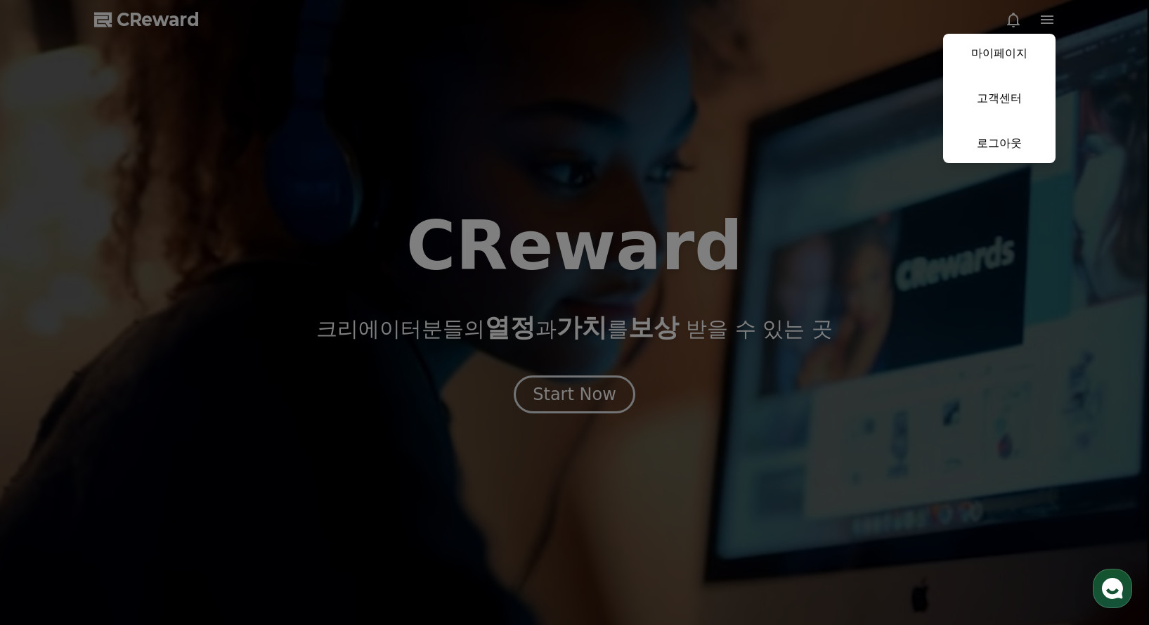
click at [698, 136] on button "close" at bounding box center [574, 312] width 1149 height 625
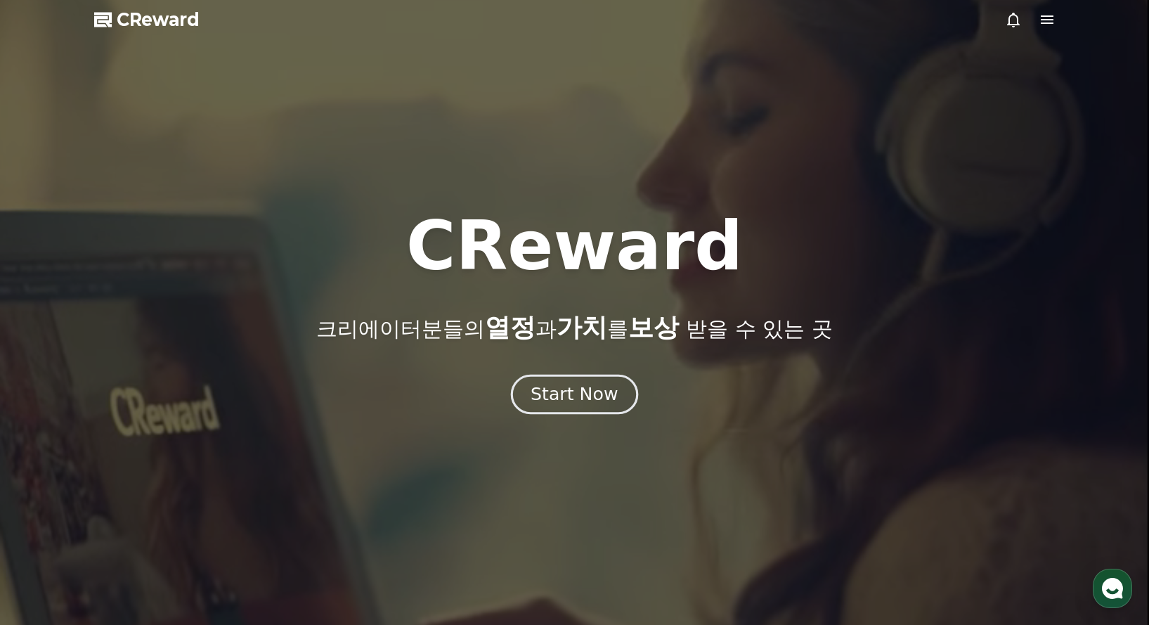
click at [584, 399] on div "Start Now" at bounding box center [573, 394] width 87 height 24
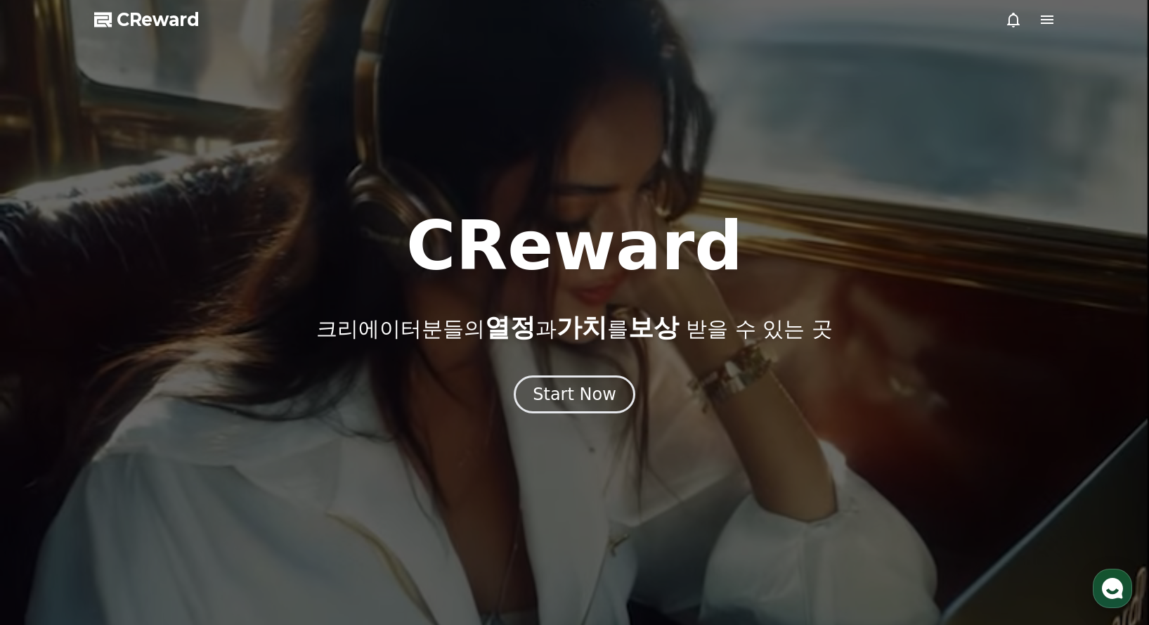
click at [139, 20] on span "CReward" at bounding box center [158, 19] width 83 height 22
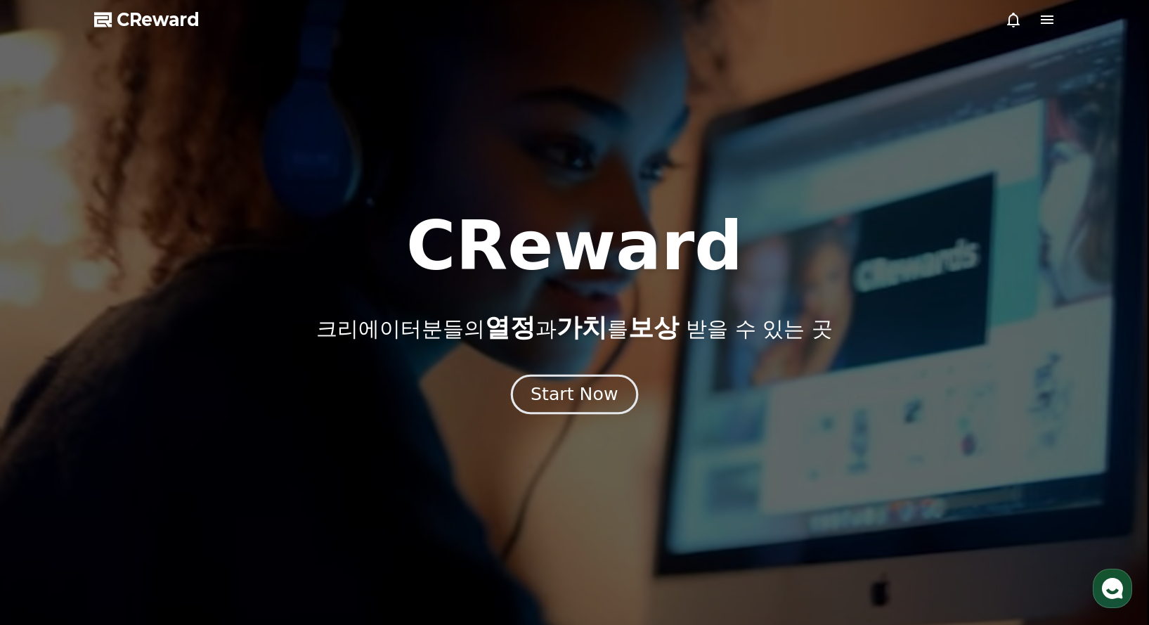
click at [560, 400] on div "Start Now" at bounding box center [573, 394] width 87 height 24
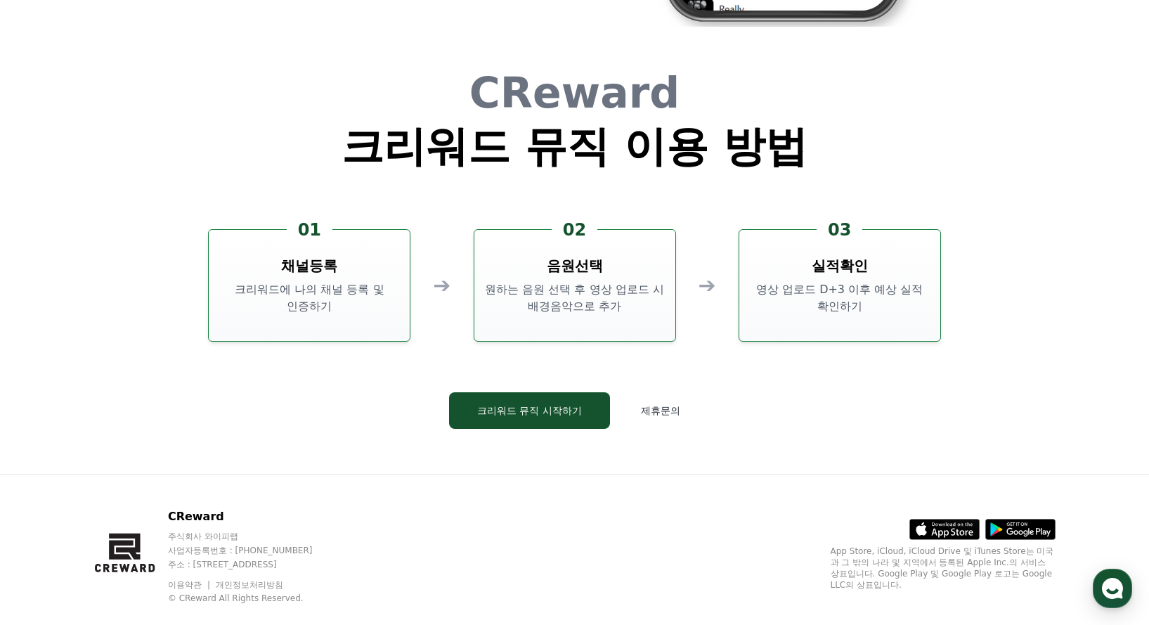
scroll to position [3806, 0]
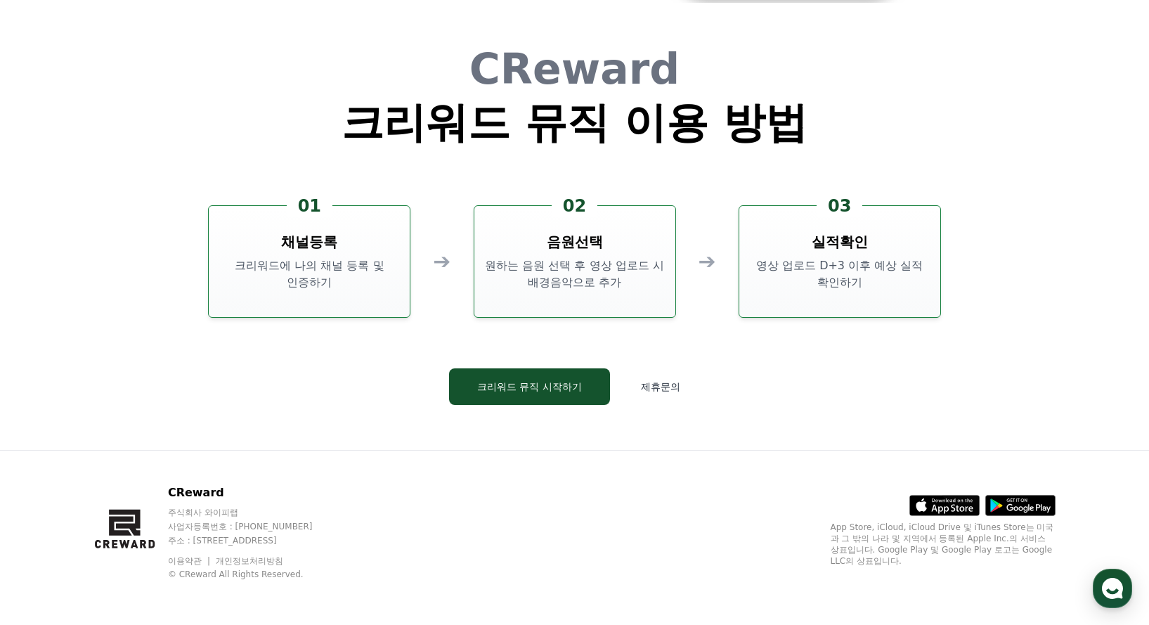
click at [320, 268] on p "크리워드에 나의 채널 등록 및 인증하기" at bounding box center [309, 274] width 190 height 34
click at [518, 381] on button "크리워드 뮤직 시작하기" at bounding box center [529, 386] width 161 height 37
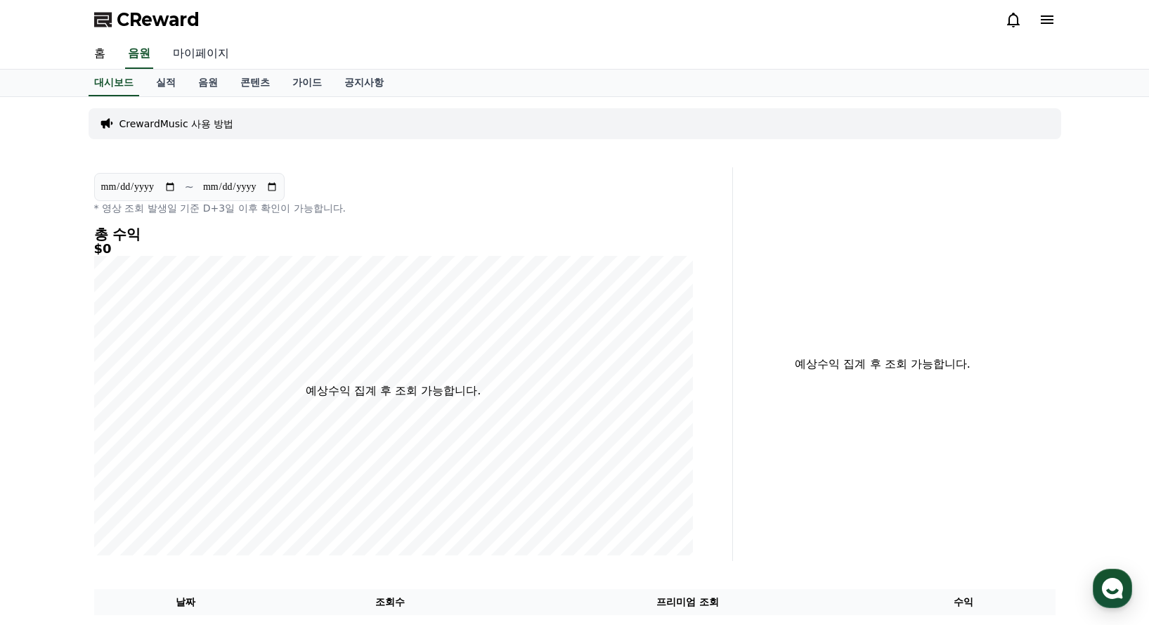
click at [200, 53] on link "마이페이지" at bounding box center [201, 54] width 79 height 30
select select "**********"
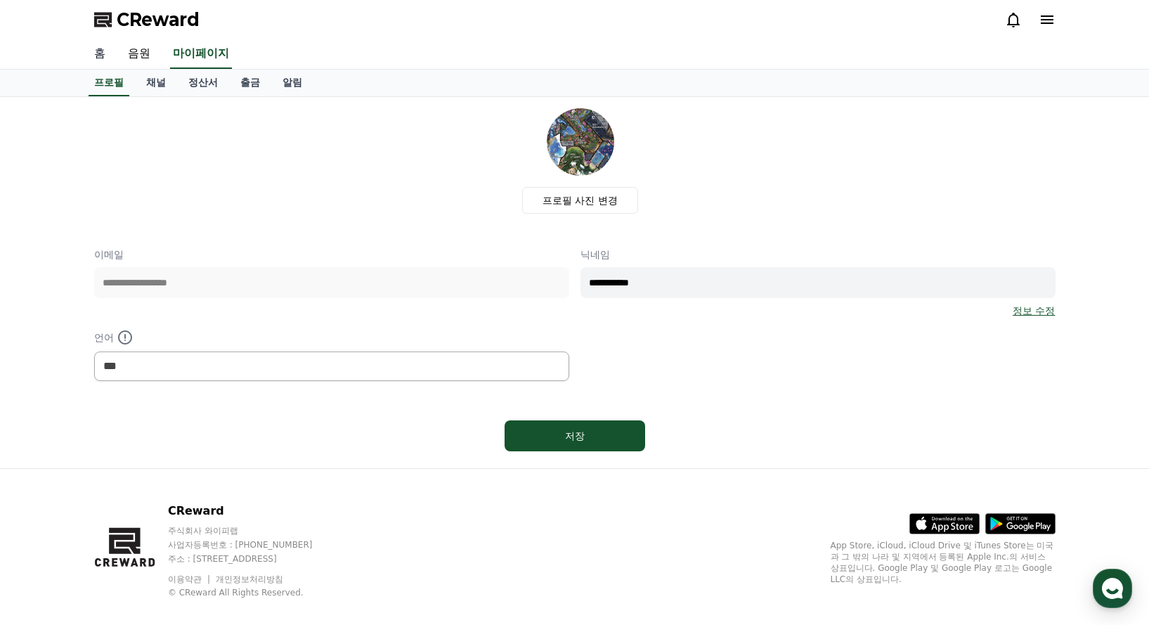
click at [98, 60] on link "홈" at bounding box center [100, 54] width 34 height 30
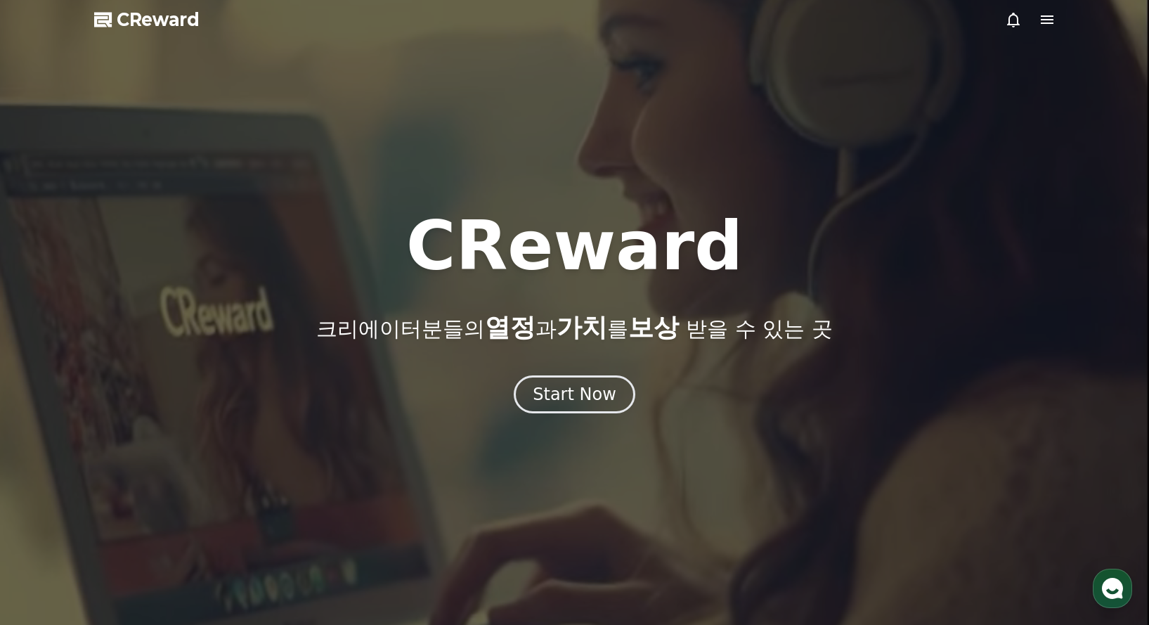
click at [136, 18] on span "CReward" at bounding box center [158, 19] width 83 height 22
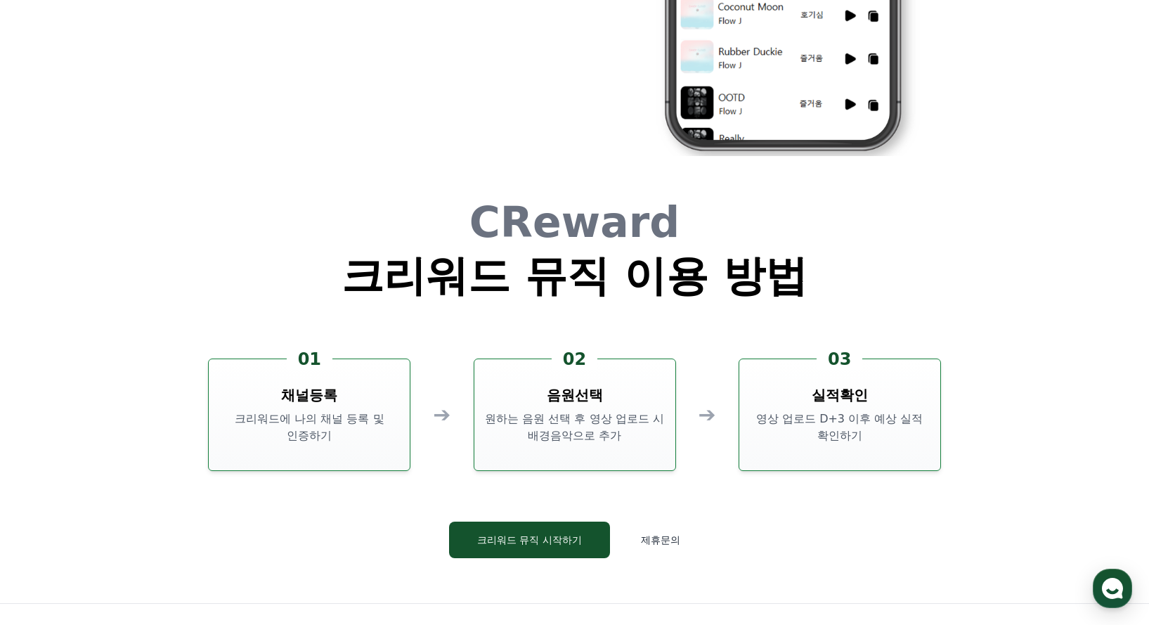
scroll to position [3806, 0]
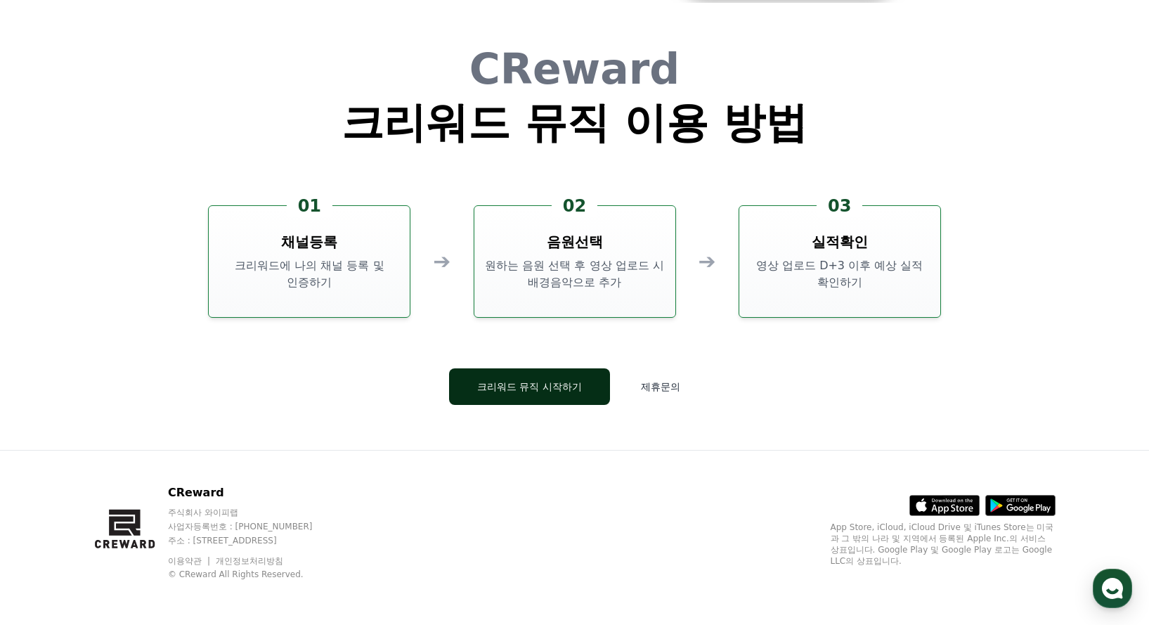
click at [535, 391] on button "크리워드 뮤직 시작하기" at bounding box center [529, 386] width 161 height 37
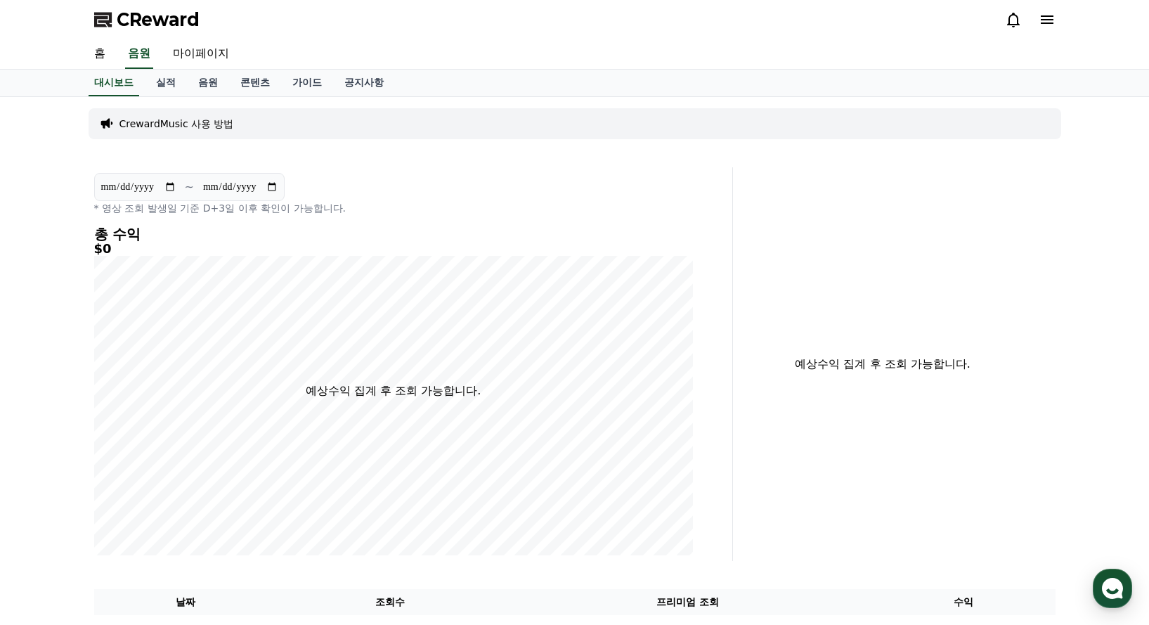
click at [278, 183] on input "**********" at bounding box center [240, 186] width 76 height 15
click at [391, 188] on div "**********" at bounding box center [393, 194] width 599 height 42
click at [346, 82] on link "공지사항" at bounding box center [364, 83] width 62 height 27
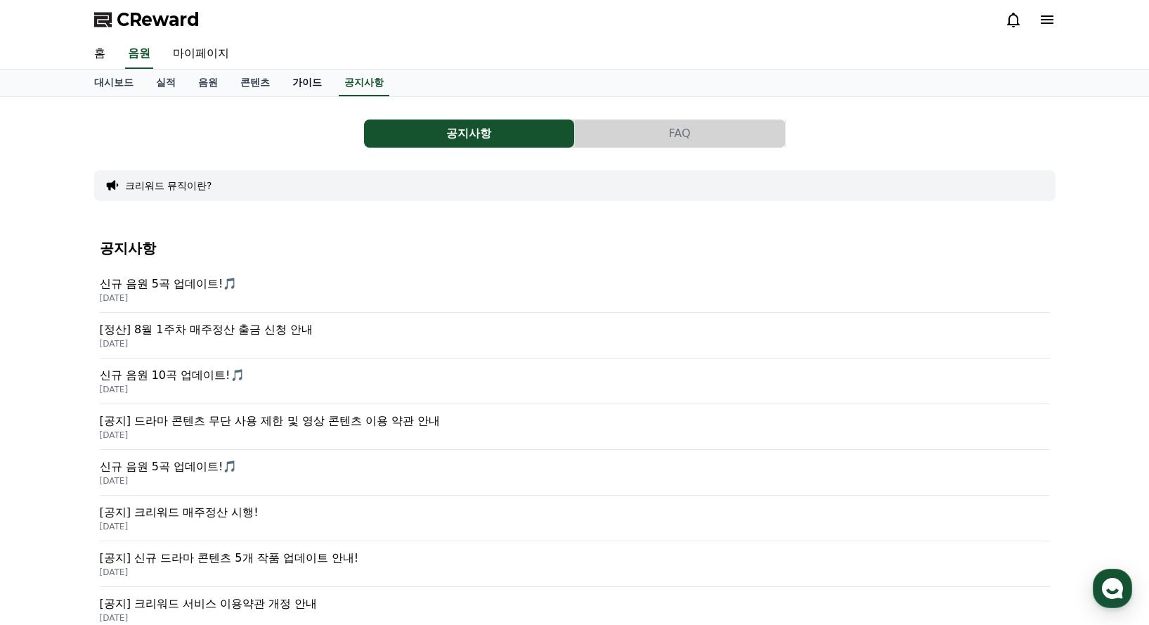
click at [291, 86] on link "가이드" at bounding box center [307, 83] width 52 height 27
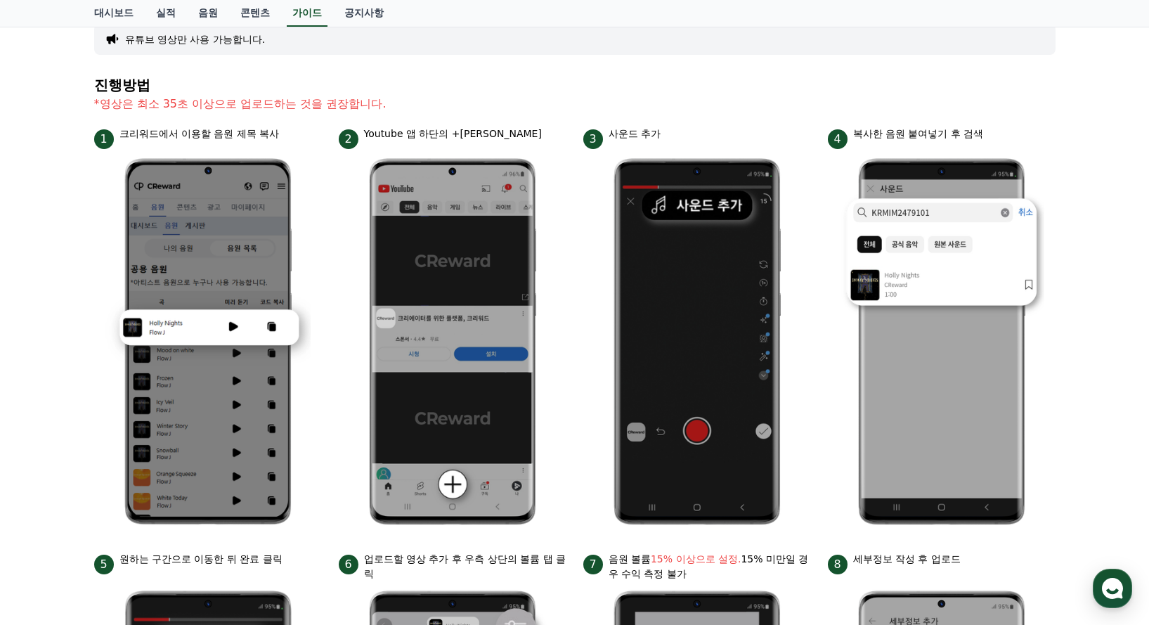
scroll to position [155, 0]
